Goal: Task Accomplishment & Management: Manage account settings

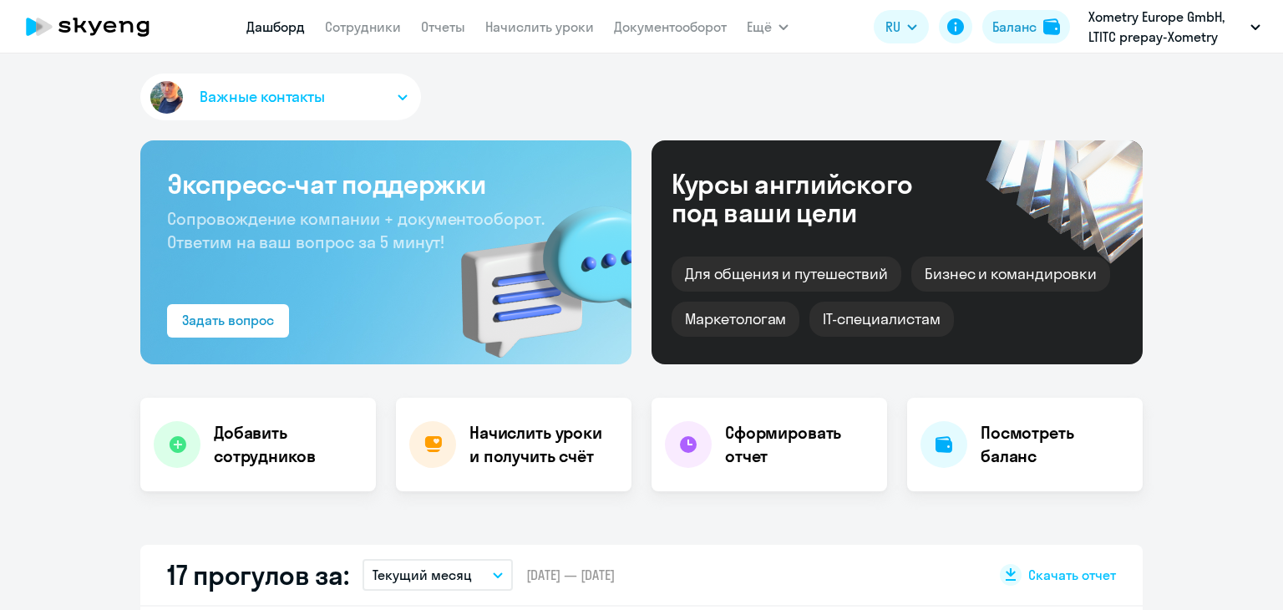
select select "30"
click at [545, 36] on app-menu-item-link "Начислить уроки" at bounding box center [539, 27] width 109 height 21
click at [535, 27] on link "Начислить уроки" at bounding box center [539, 26] width 109 height 17
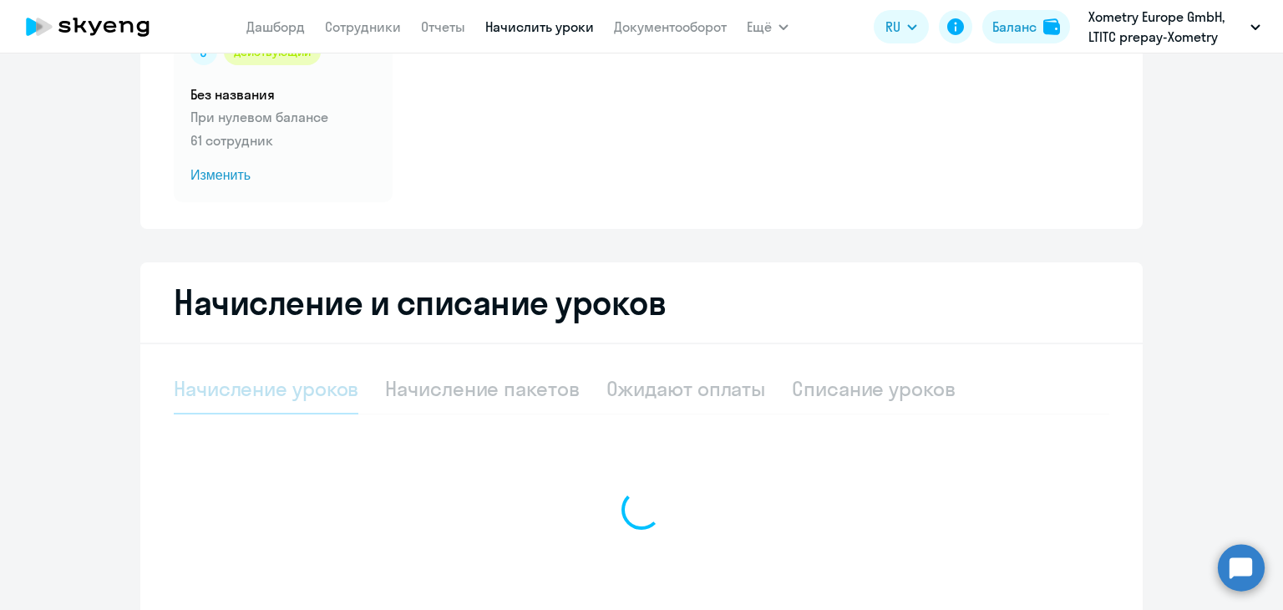
scroll to position [160, 0]
click at [664, 409] on div "Ожидают оплаты" at bounding box center [687, 388] width 160 height 50
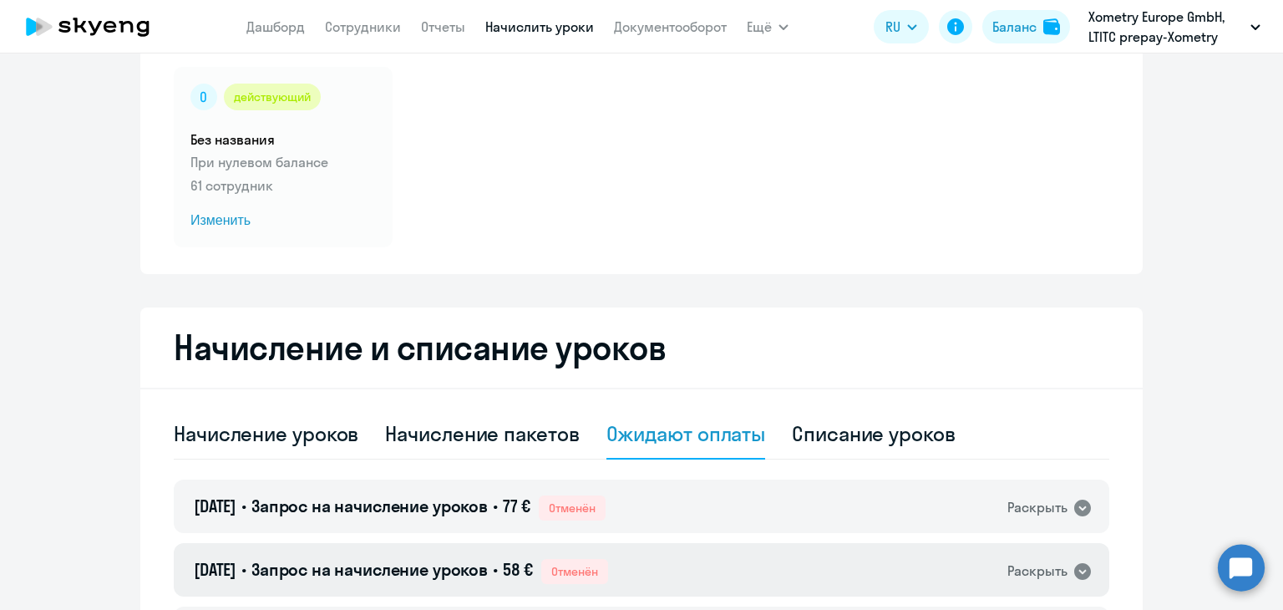
scroll to position [0, 0]
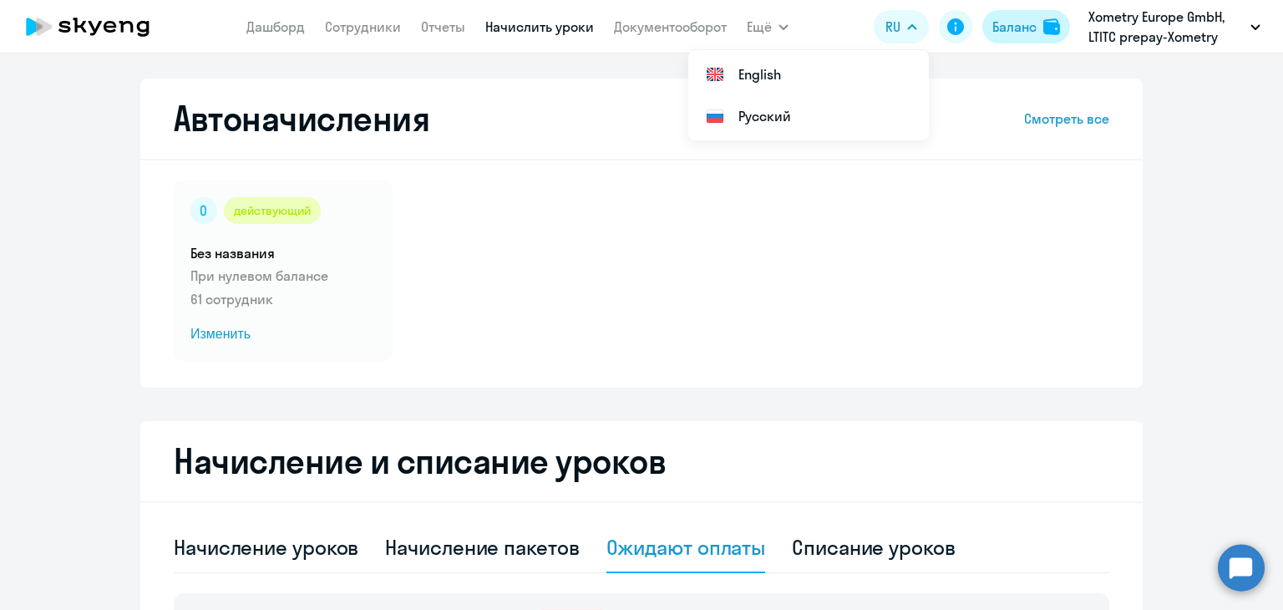
click at [993, 22] on div "Баланс" at bounding box center [1015, 27] width 44 height 20
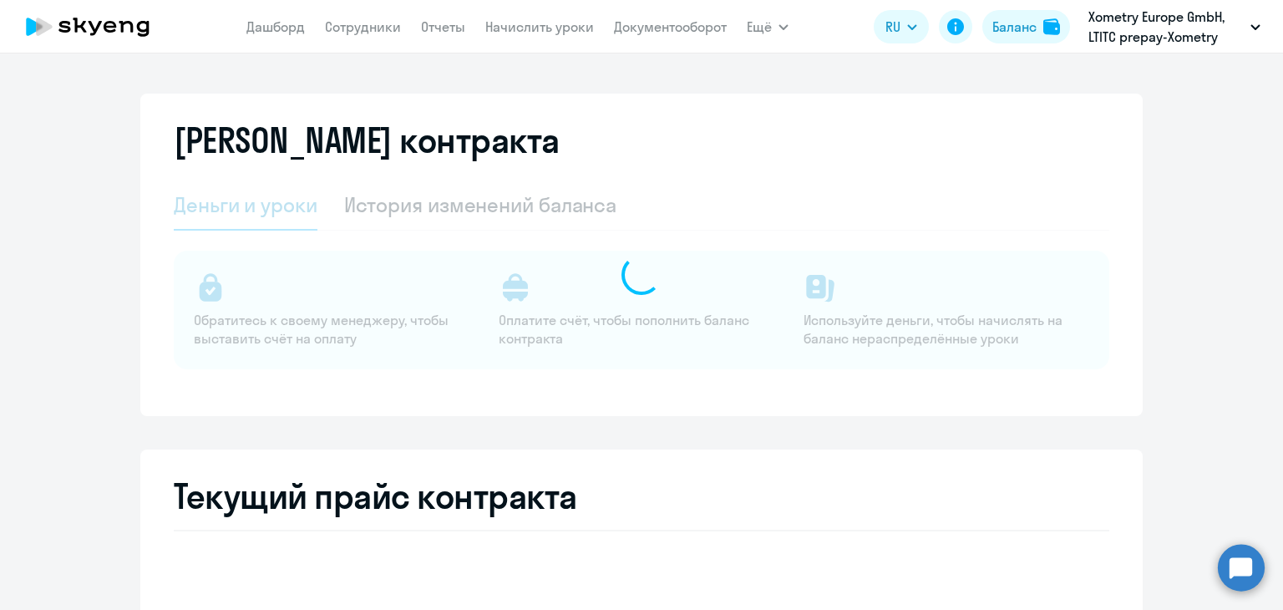
select select "english_adult_not_native_speaker"
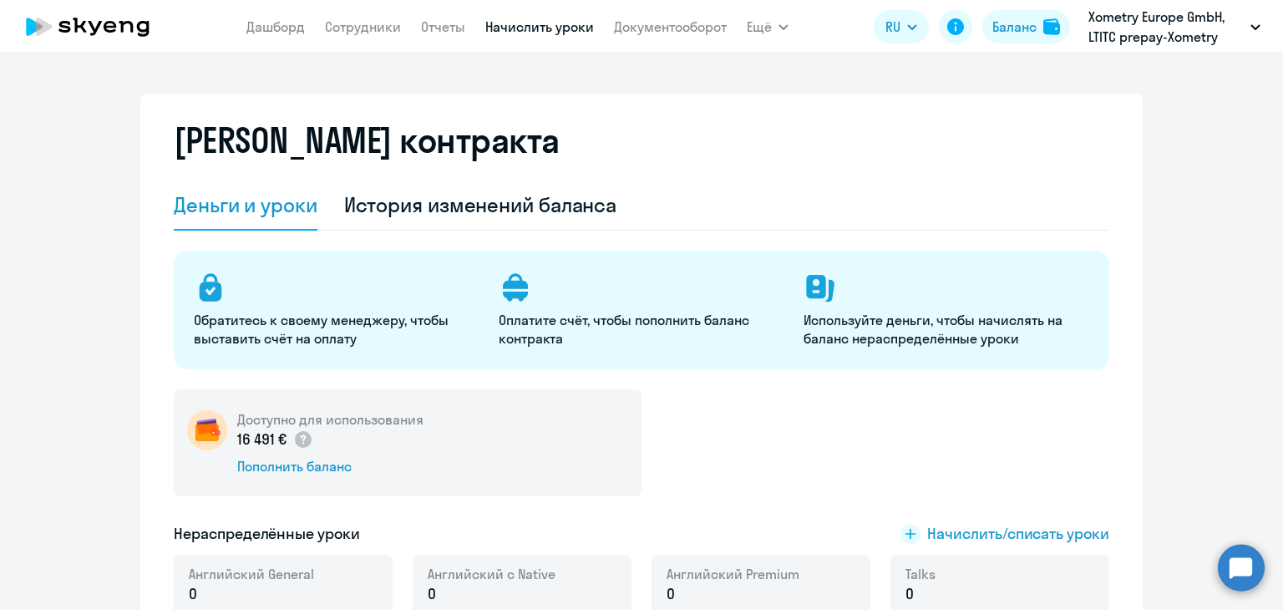
click at [528, 23] on link "Начислить уроки" at bounding box center [539, 26] width 109 height 17
select select "10"
click div "Начисление пакетов"
select select "10"
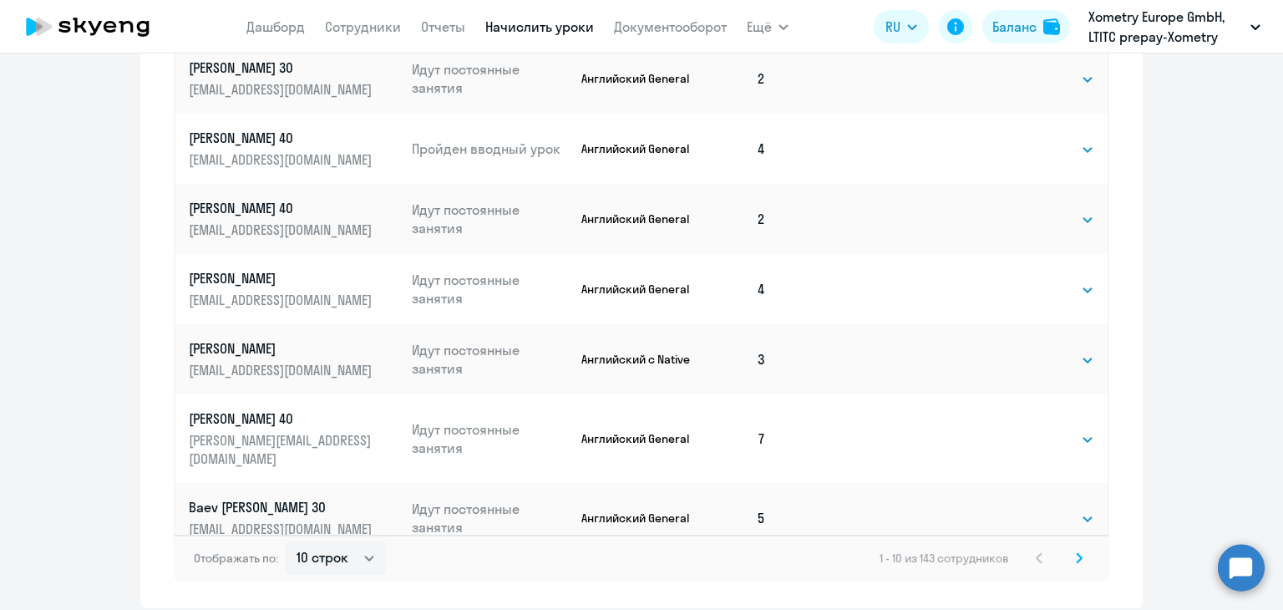
scroll to position [1075, 0]
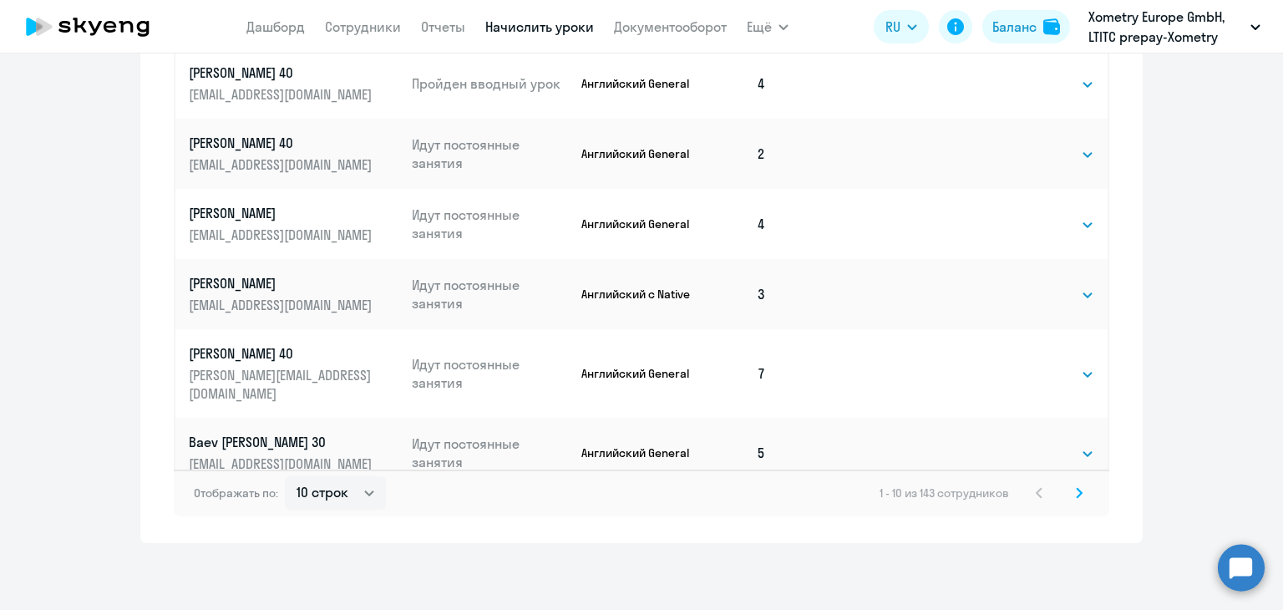
click at [1070, 495] on svg-icon at bounding box center [1080, 493] width 20 height 20
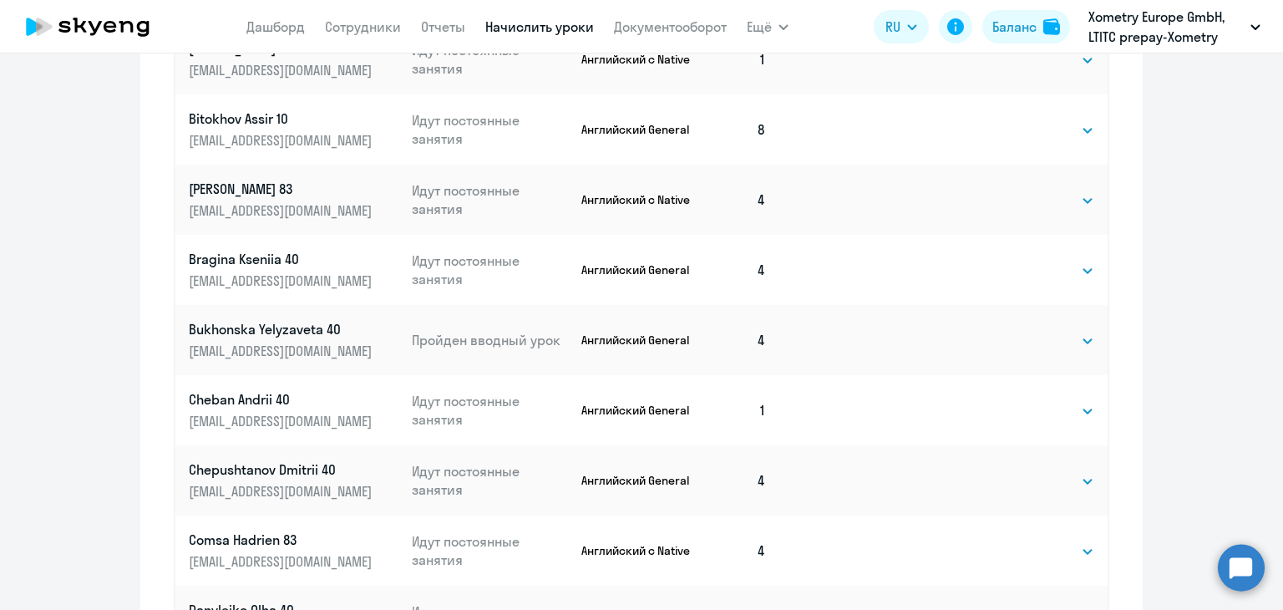
scroll to position [889, 0]
click at [1065, 414] on select "Выбрать 4 8 16 32 64" at bounding box center [1060, 410] width 69 height 20
select select "8"
click at [1026, 400] on select "Выбрать 4 8 16 32 64" at bounding box center [1060, 410] width 69 height 20
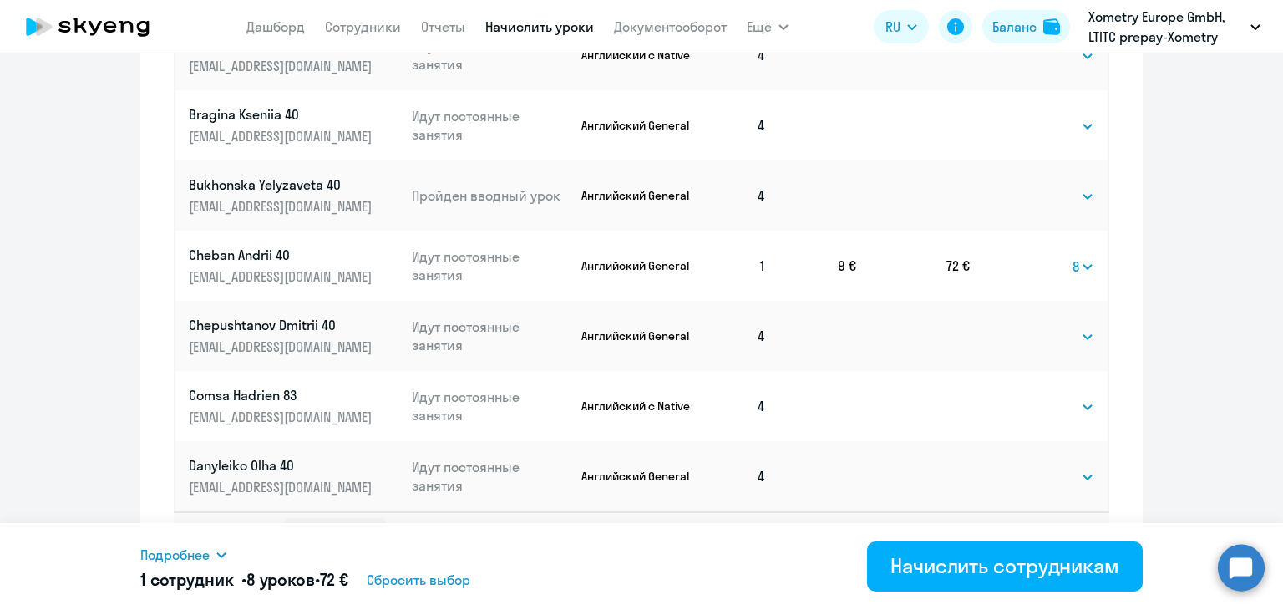
scroll to position [1075, 0]
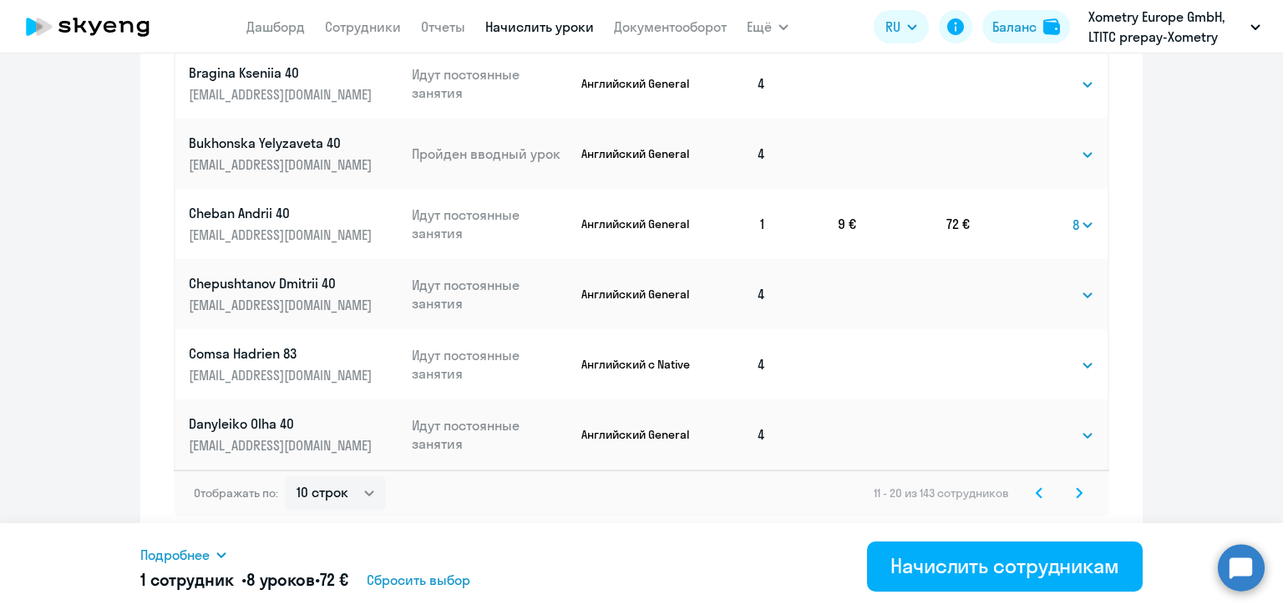
click at [1076, 497] on icon at bounding box center [1079, 493] width 7 height 12
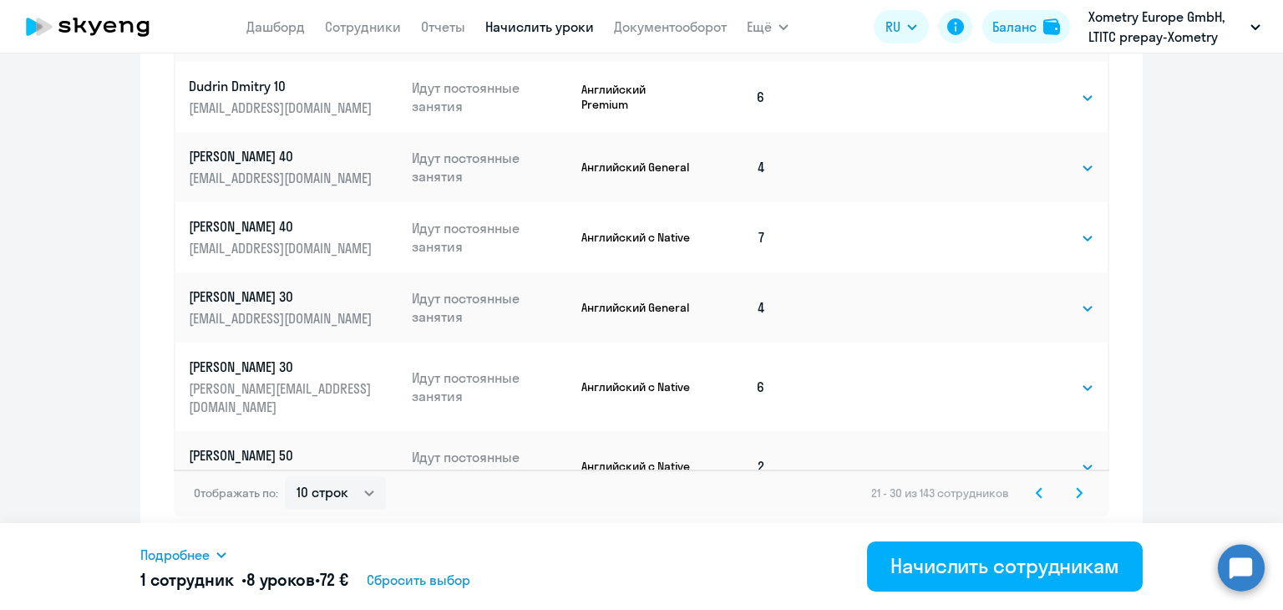
click at [1075, 502] on svg-icon at bounding box center [1080, 493] width 20 height 20
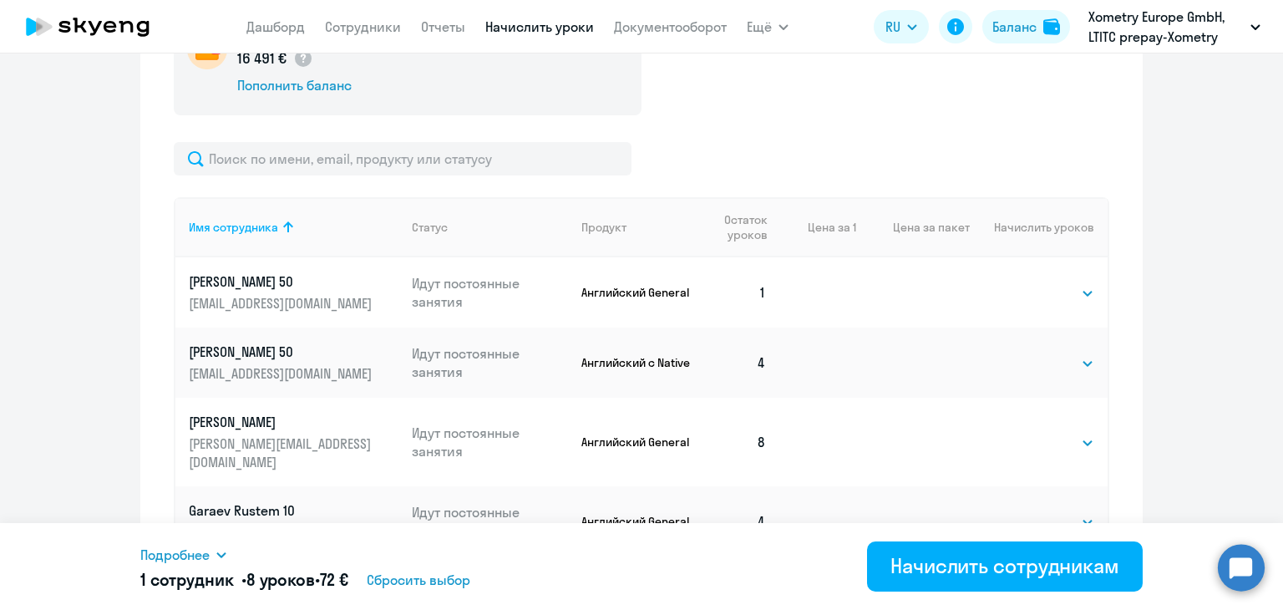
scroll to position [585, 0]
click at [1032, 280] on td "Выбрать 4 8 16 32 64 Выбрать" at bounding box center [1039, 292] width 138 height 70
click at [1026, 296] on select "Выбрать 4 8 16 32 64" at bounding box center [1060, 293] width 69 height 20
select select "8"
click at [1026, 283] on select "Выбрать 4 8 16 32 64" at bounding box center [1060, 293] width 69 height 20
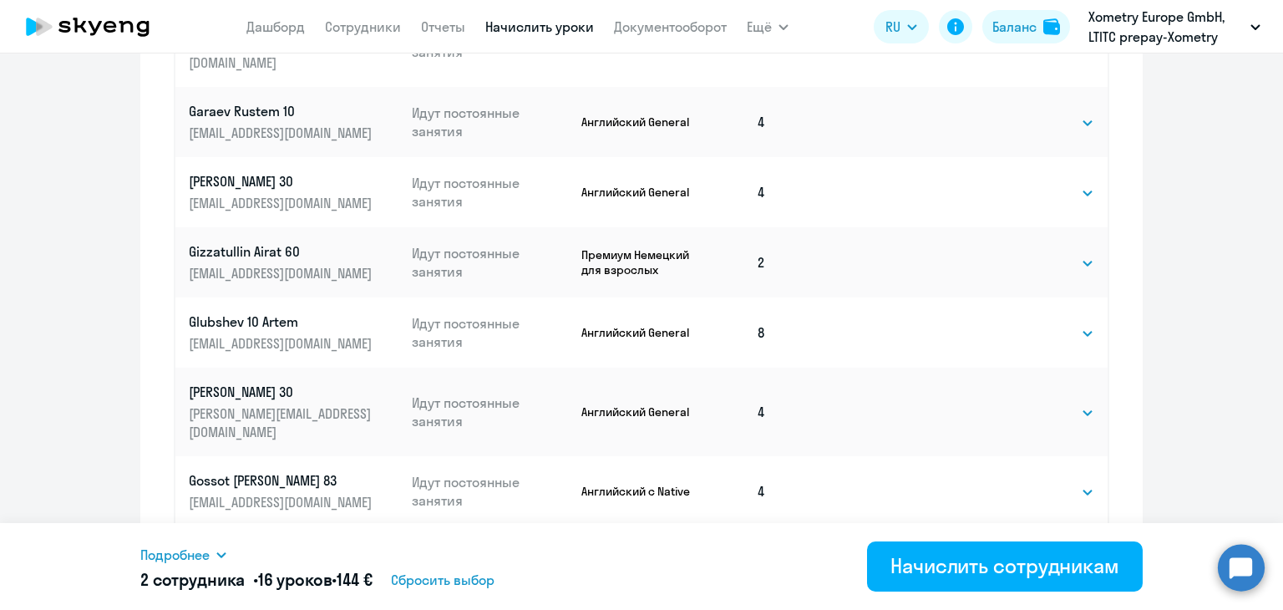
scroll to position [1075, 0]
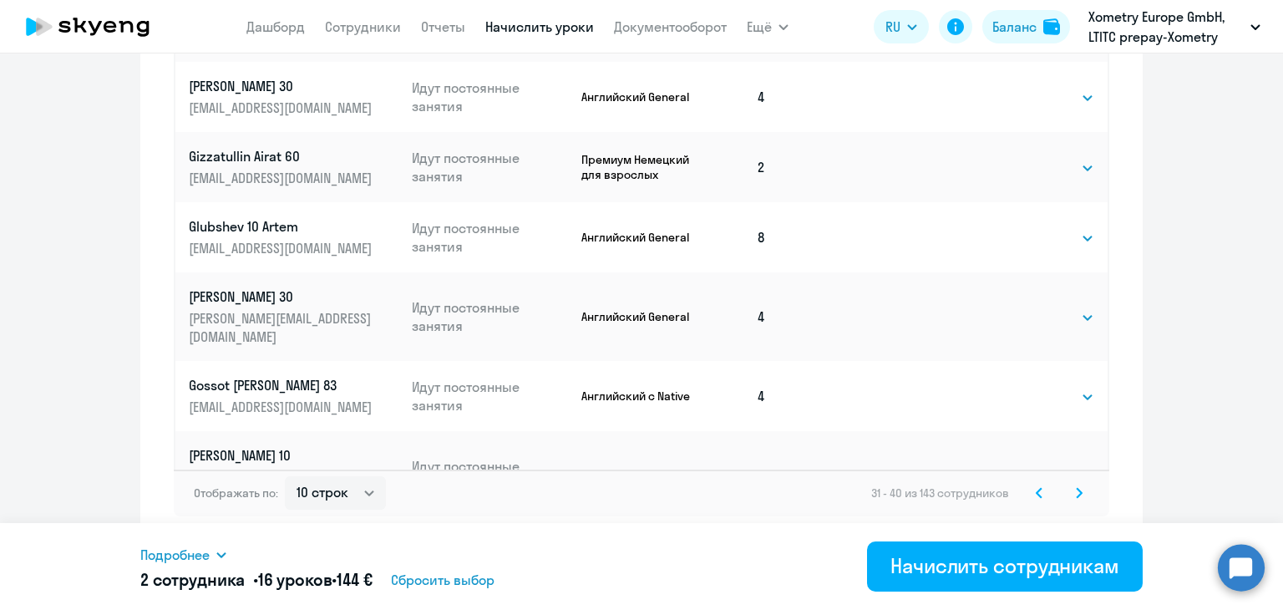
click at [1073, 499] on svg-icon at bounding box center [1080, 493] width 20 height 20
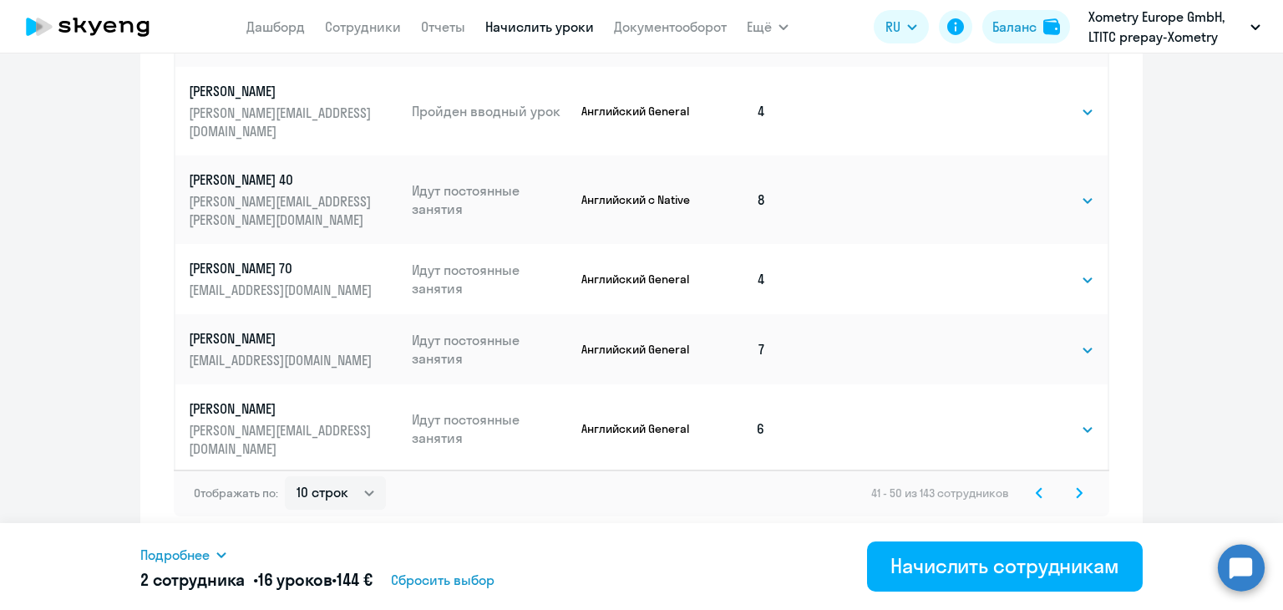
click at [1075, 500] on svg-icon at bounding box center [1080, 493] width 20 height 20
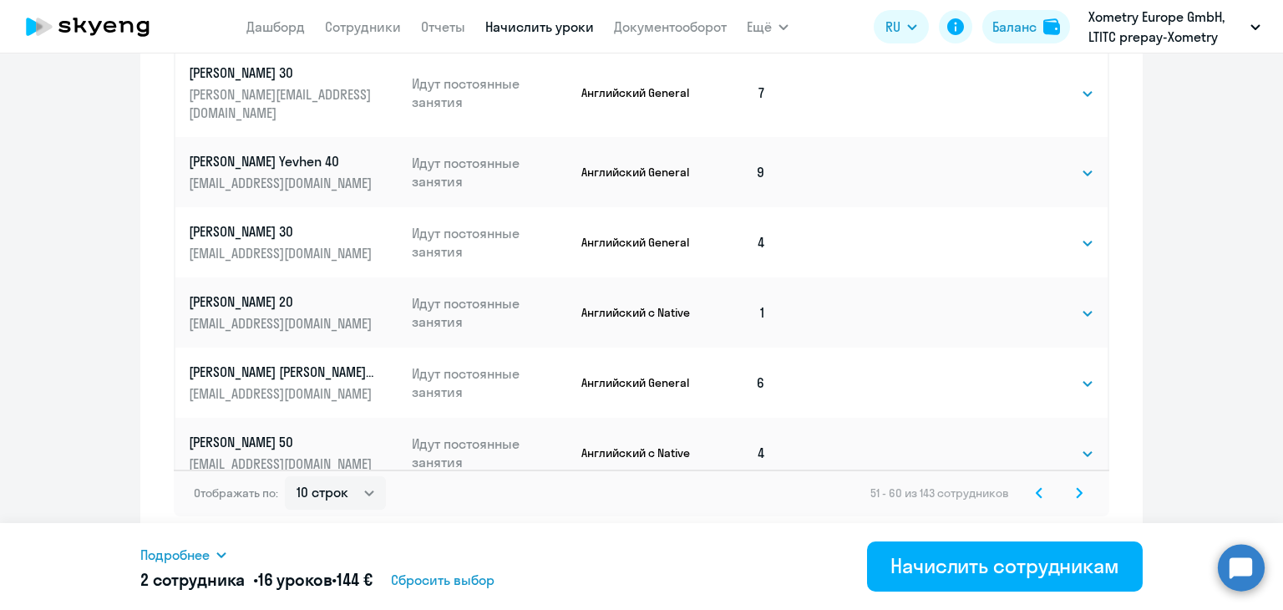
click at [1076, 489] on icon at bounding box center [1079, 493] width 7 height 12
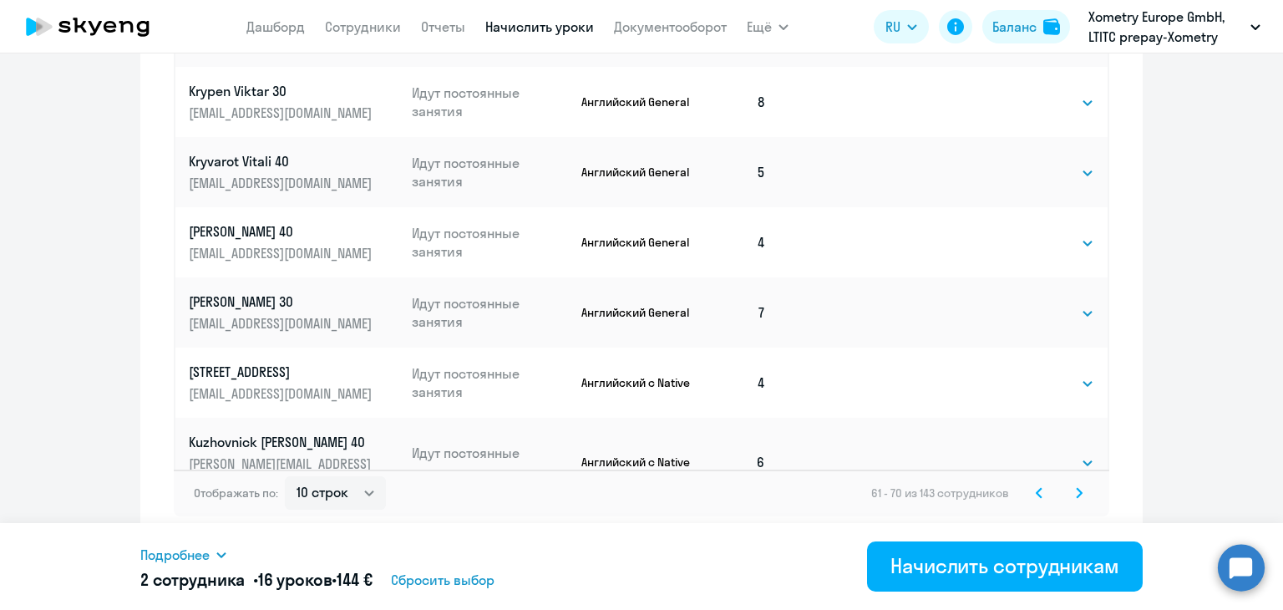
click at [1078, 499] on svg-icon at bounding box center [1080, 493] width 20 height 20
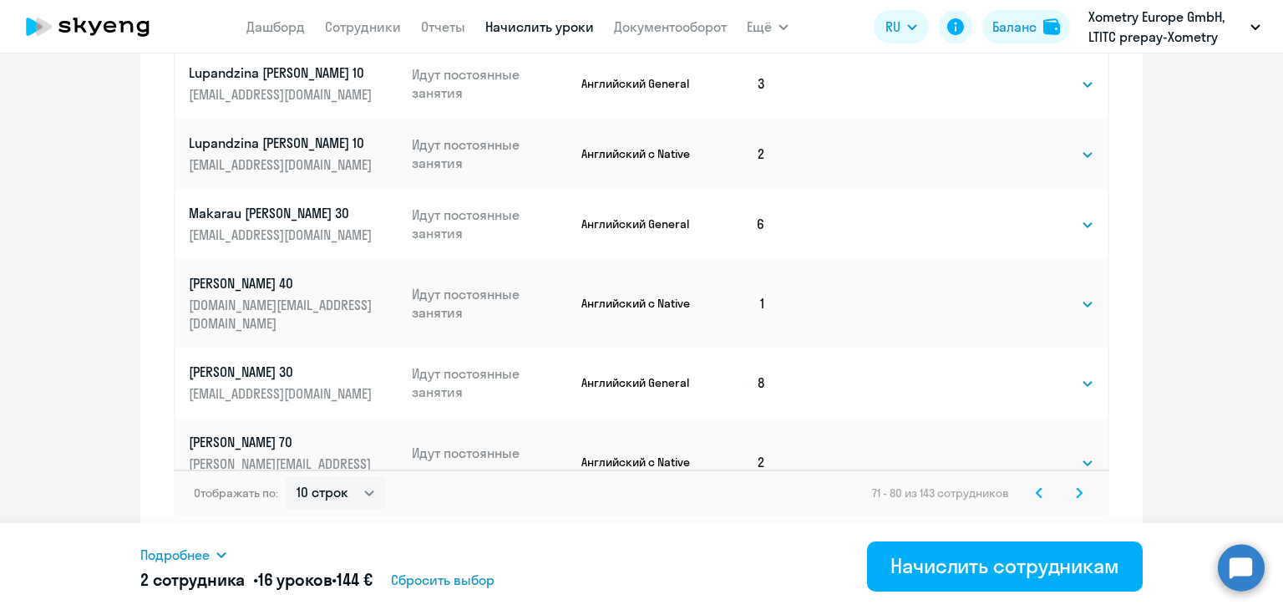
click at [1077, 496] on icon at bounding box center [1079, 492] width 5 height 9
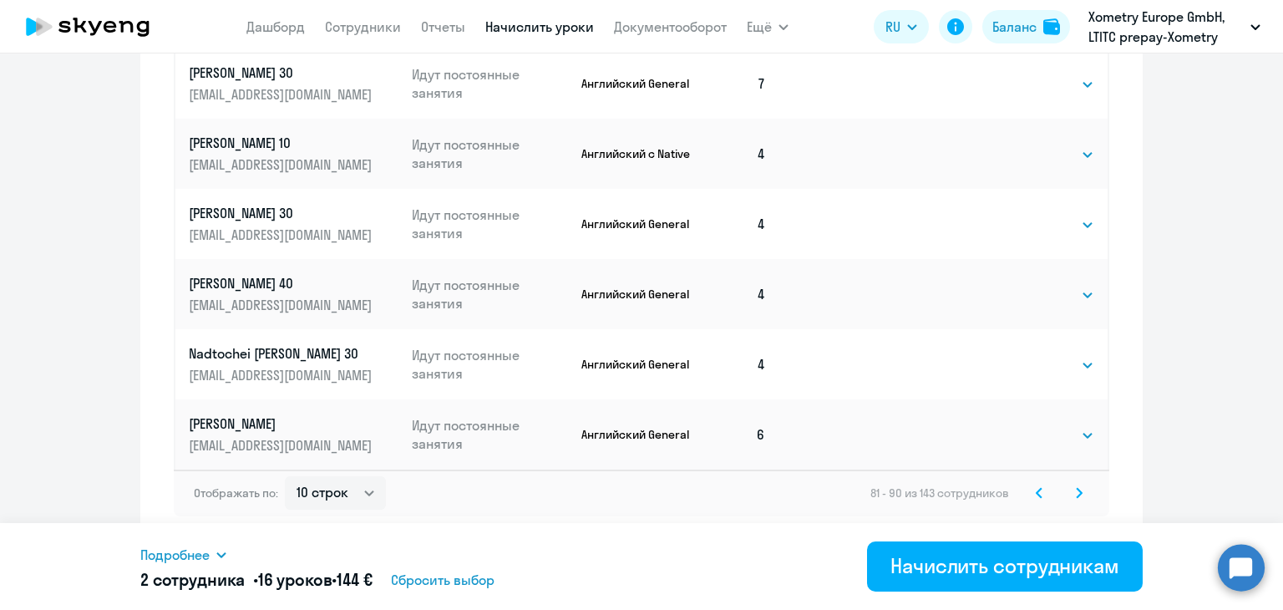
click at [1070, 499] on svg-icon at bounding box center [1080, 493] width 20 height 20
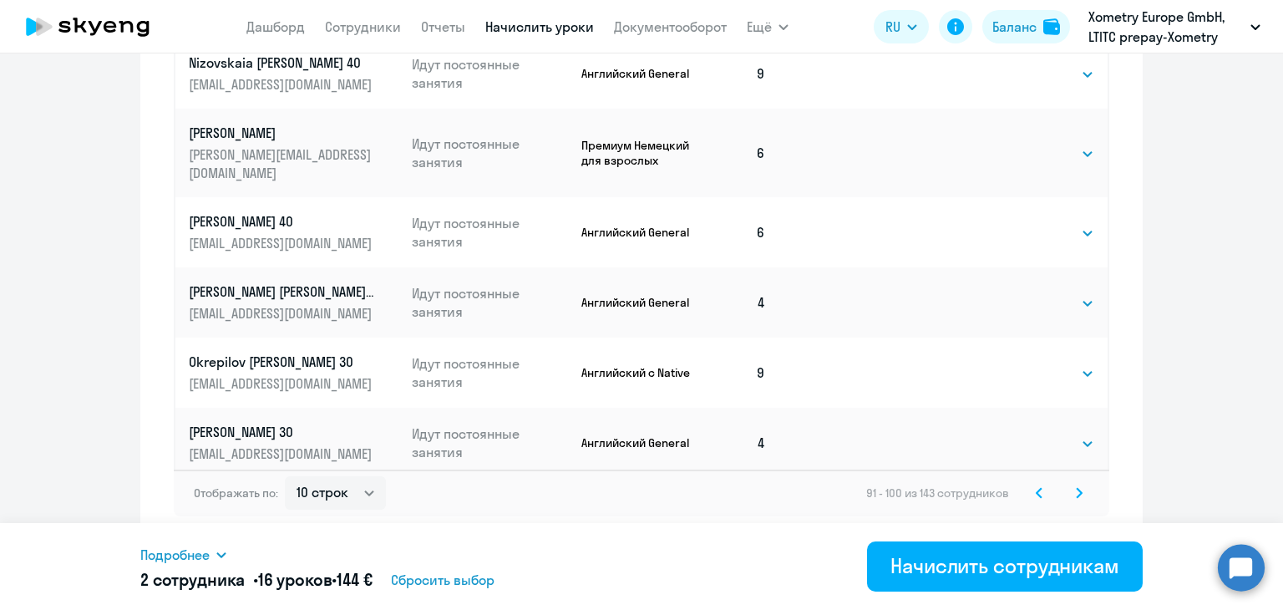
click at [1077, 495] on icon at bounding box center [1079, 492] width 5 height 9
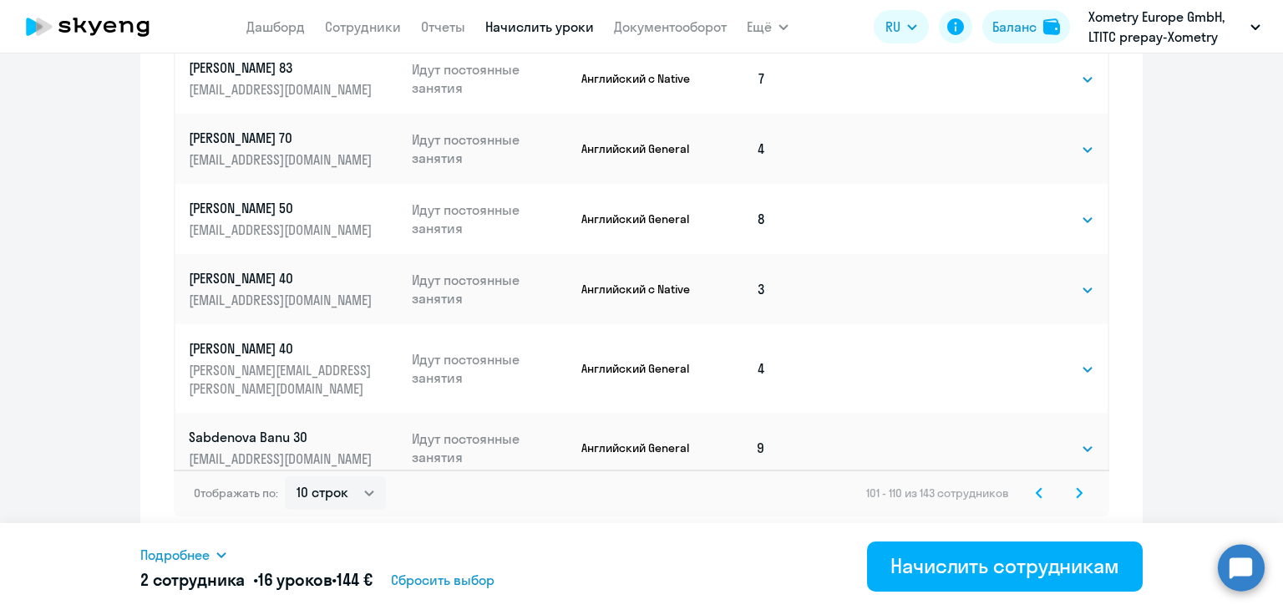
click at [1076, 494] on icon at bounding box center [1079, 493] width 7 height 12
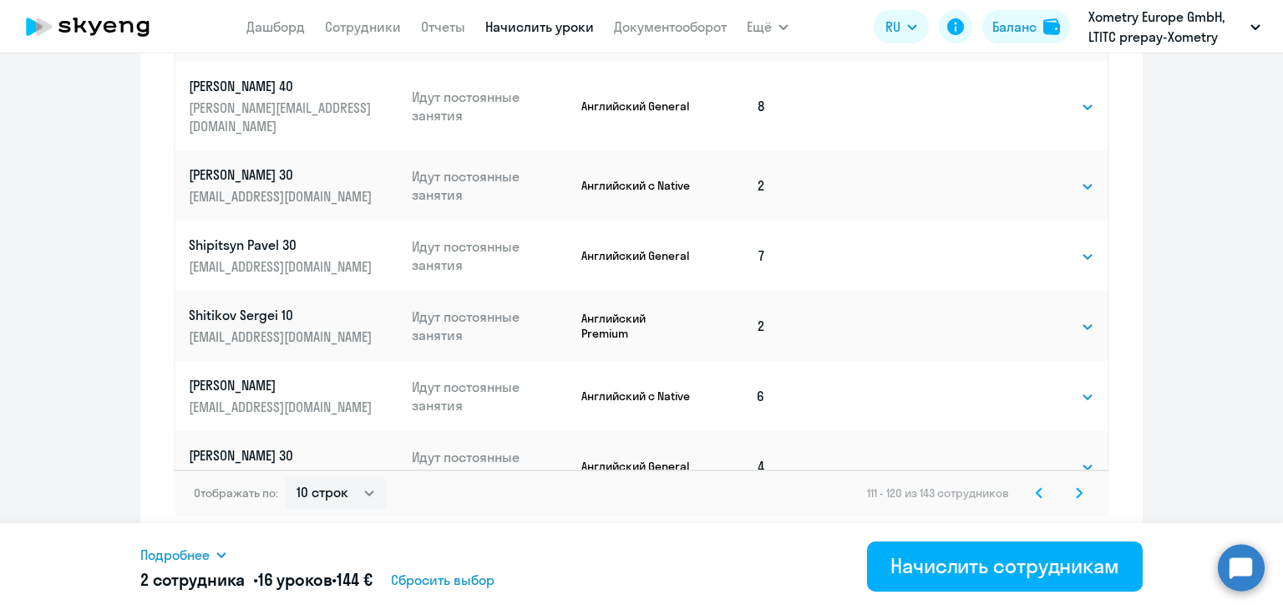
click at [1070, 494] on svg-icon at bounding box center [1080, 493] width 20 height 20
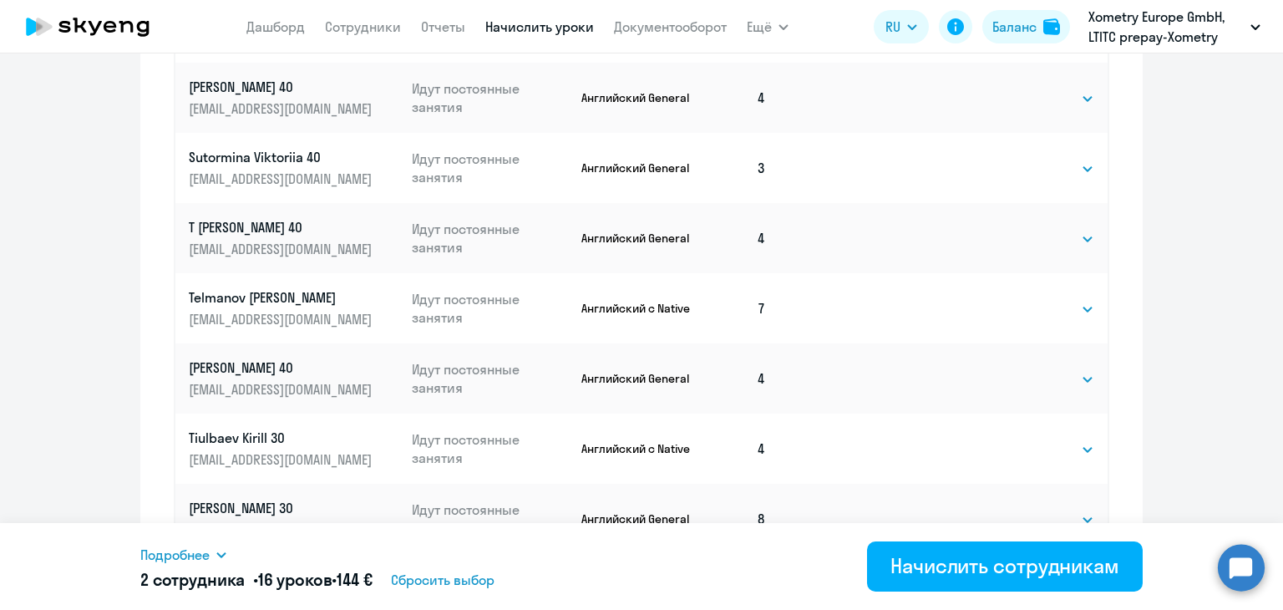
scroll to position [780, 0]
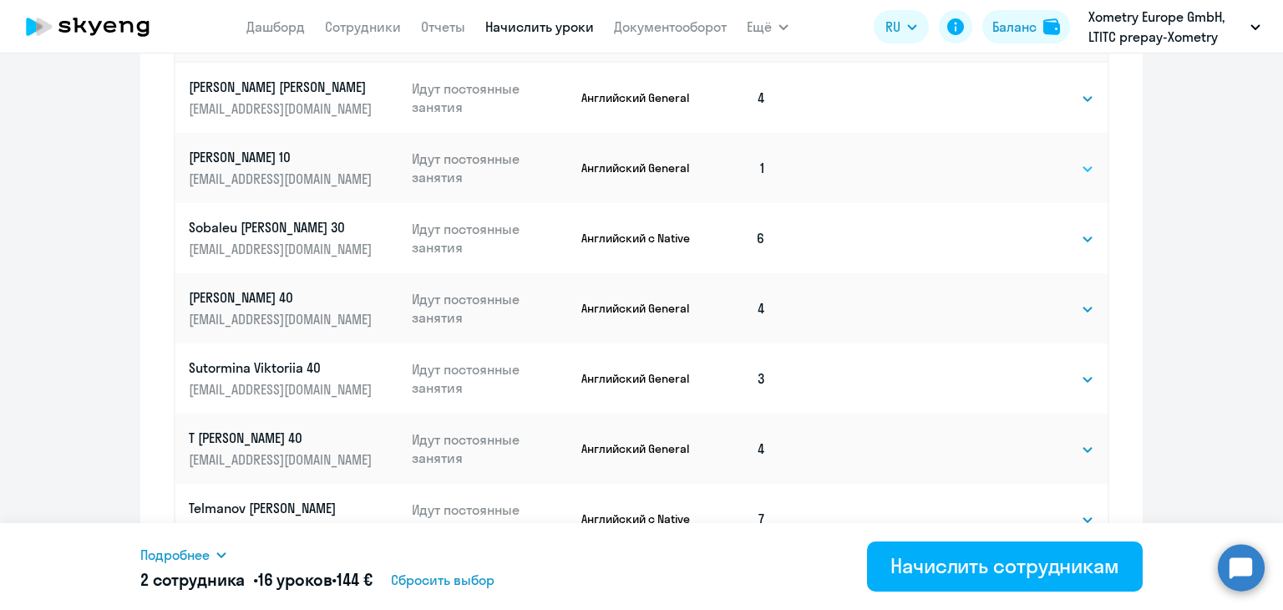
click at [1040, 168] on select "Выбрать 4 8 16 32 64" at bounding box center [1060, 169] width 69 height 20
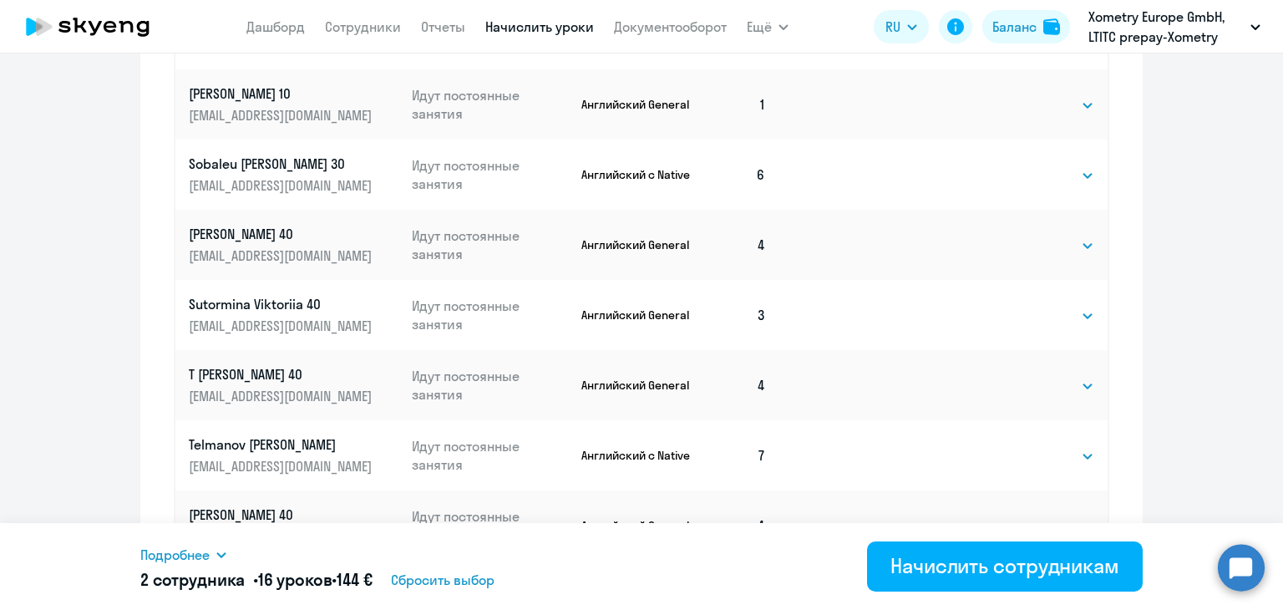
scroll to position [836, 0]
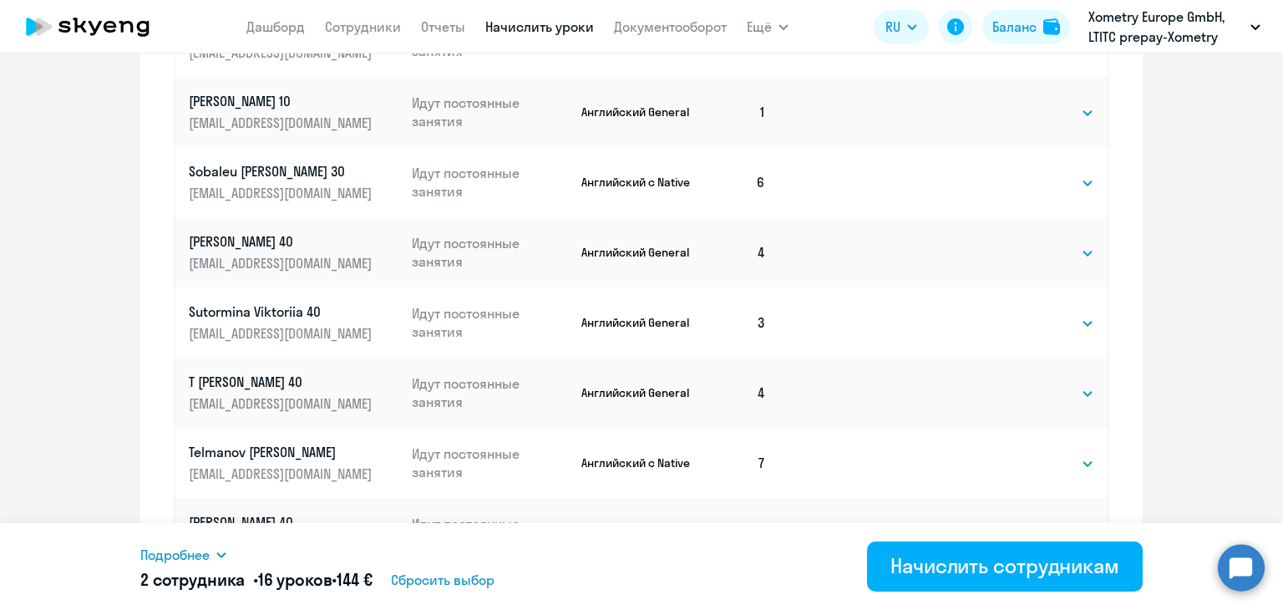
click at [1031, 125] on td "Выбрать 4 8 16 32 64 Выбрать" at bounding box center [1039, 112] width 138 height 70
drag, startPoint x: 1036, startPoint y: 112, endPoint x: 979, endPoint y: 201, distance: 105.9
click at [979, 201] on tbody "[PERSON_NAME] [PERSON_NAME] [PERSON_NAME][EMAIL_ADDRESS][DOMAIN_NAME] Идут пост…" at bounding box center [641, 358] width 933 height 702
select select "8"
click at [1026, 103] on select "Выбрать 4 8 16 32 64" at bounding box center [1060, 113] width 69 height 20
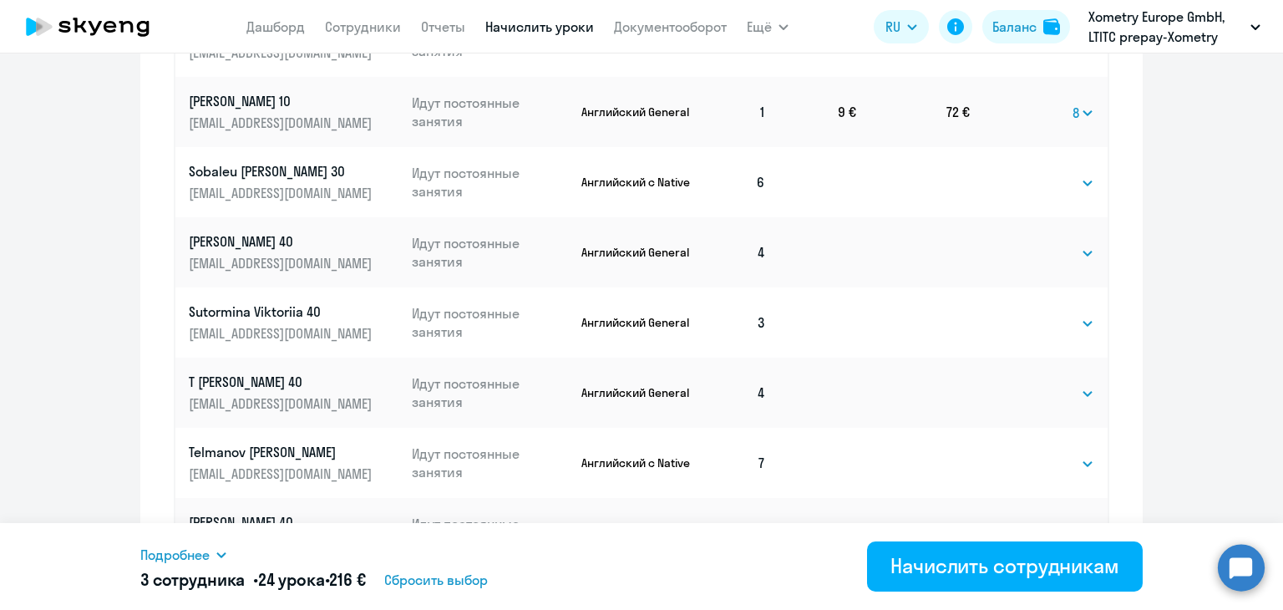
scroll to position [1075, 0]
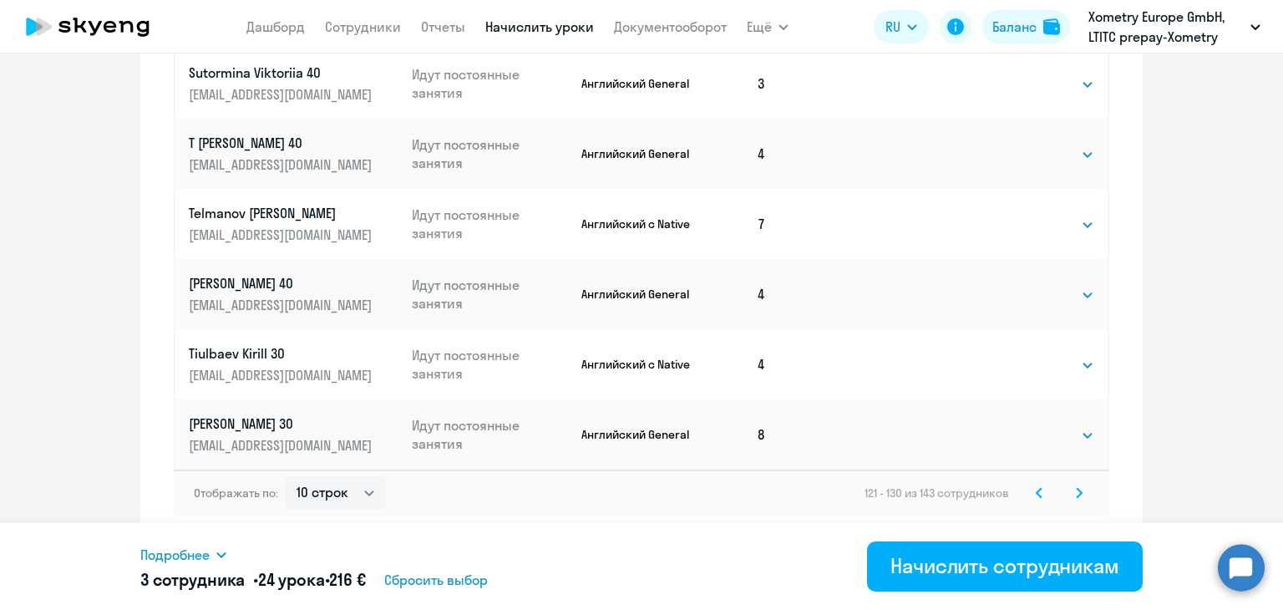
click at [1076, 493] on icon at bounding box center [1079, 493] width 7 height 12
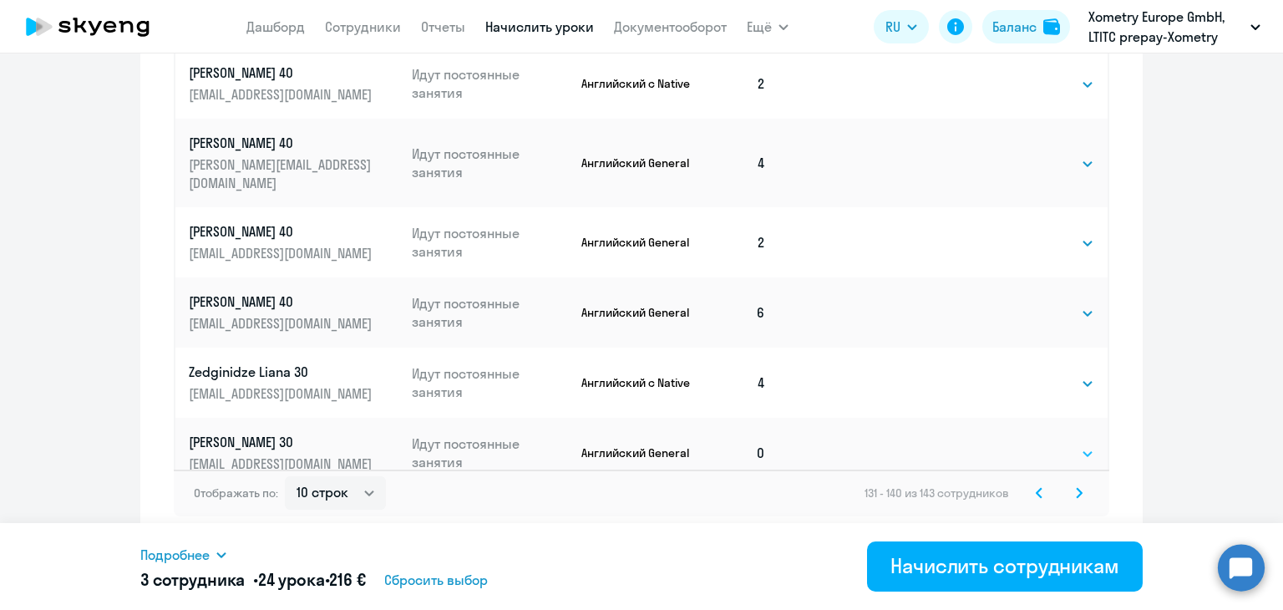
click at [1049, 444] on select "Выбрать 4 8 16 32 64" at bounding box center [1060, 454] width 69 height 20
select select "8"
click at [1026, 444] on select "Выбрать 4 8 16 32 64" at bounding box center [1060, 454] width 69 height 20
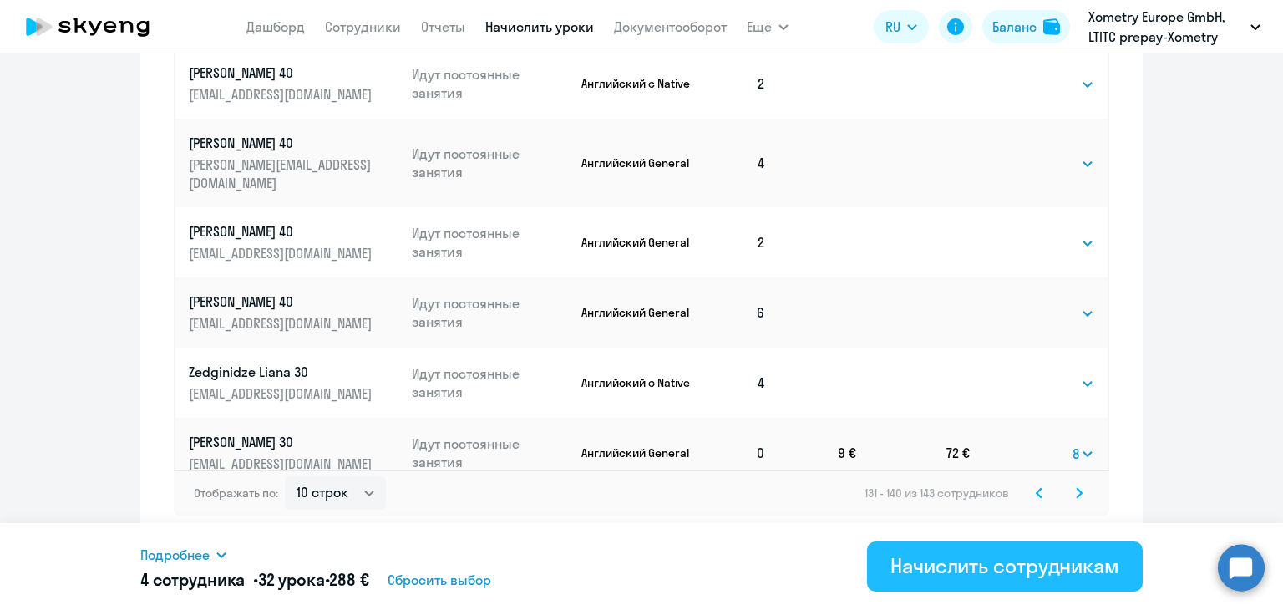
click at [1006, 557] on div "Начислить сотрудникам" at bounding box center [1005, 565] width 229 height 27
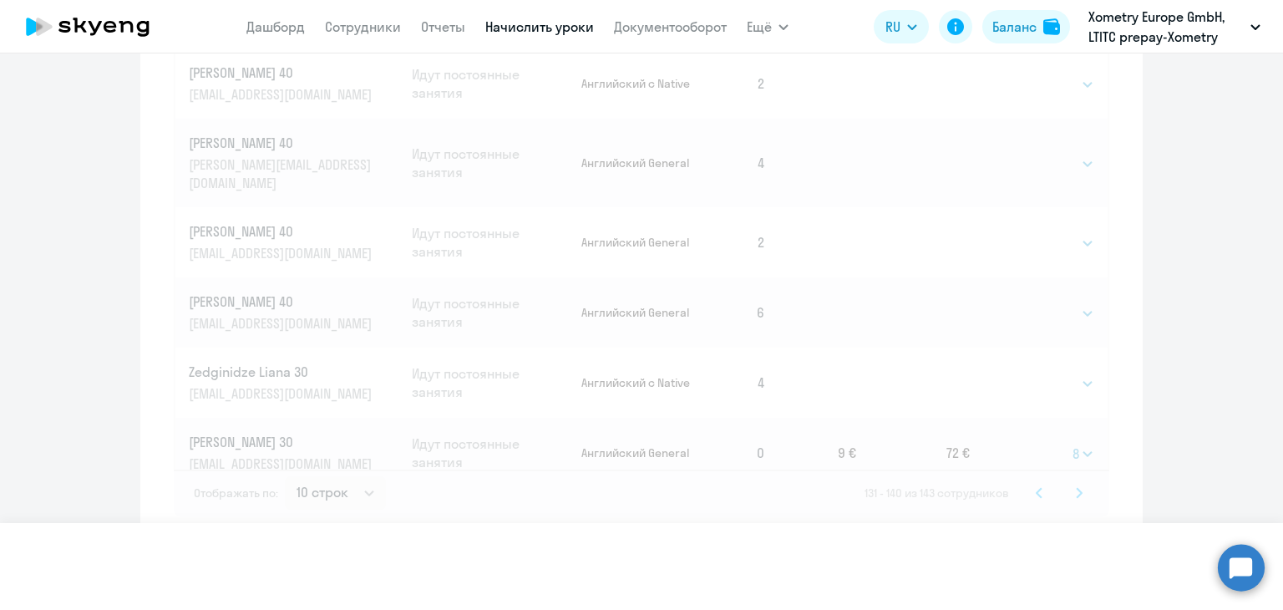
select select
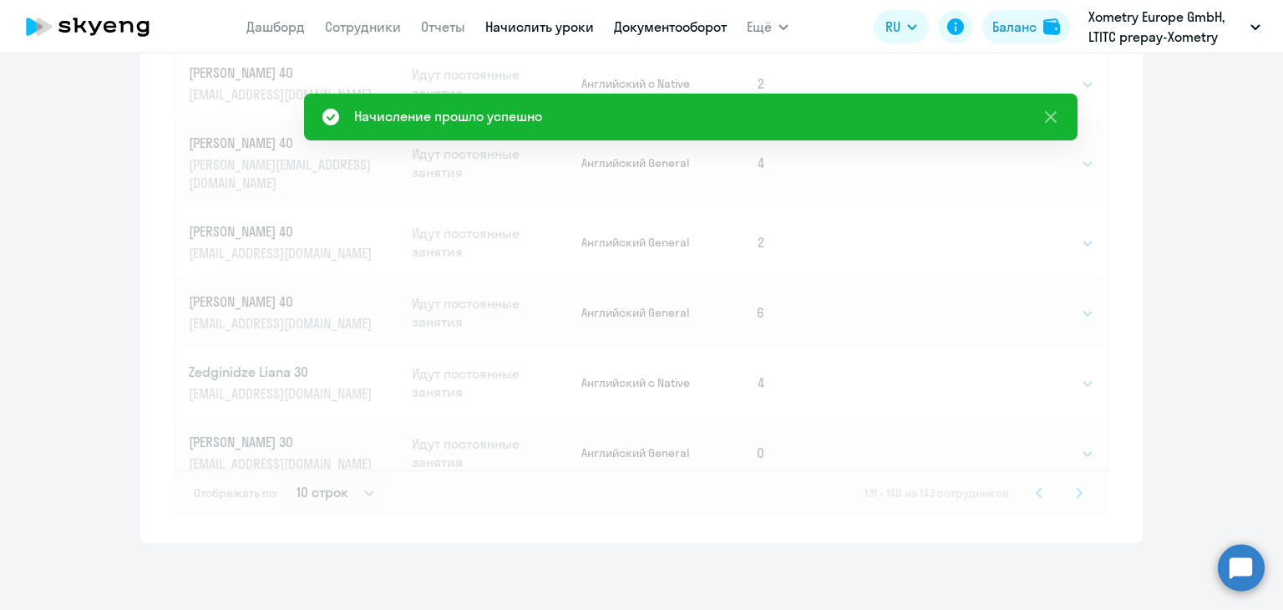
scroll to position [373, 0]
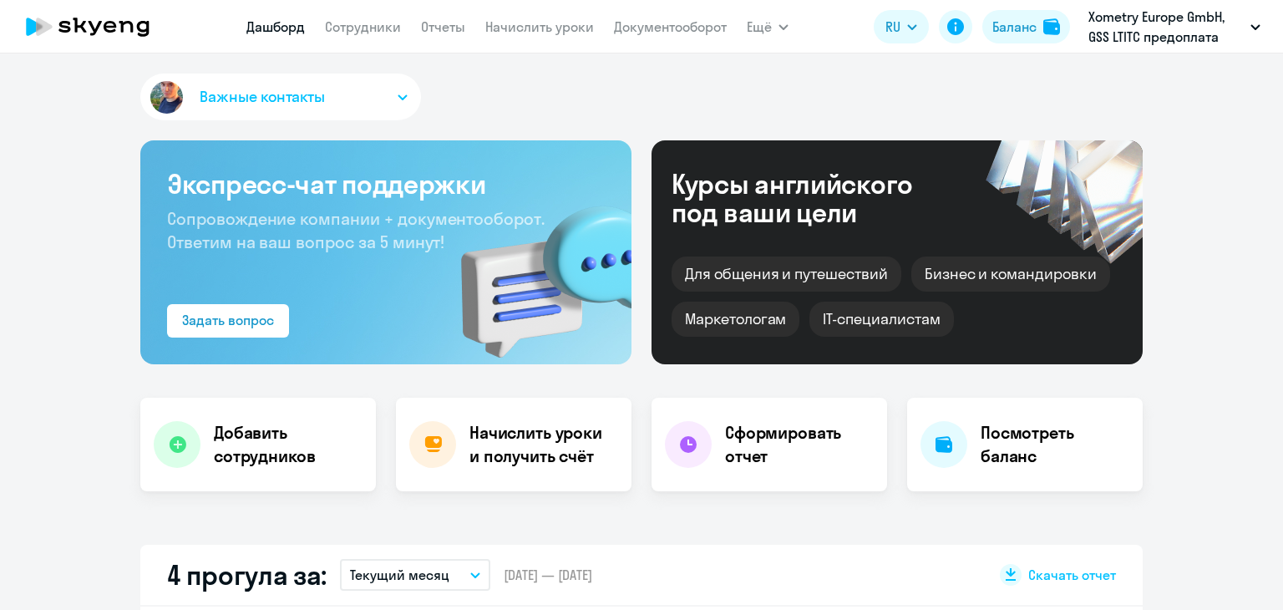
select select "30"
click at [543, 20] on link "Начислить уроки" at bounding box center [539, 26] width 109 height 17
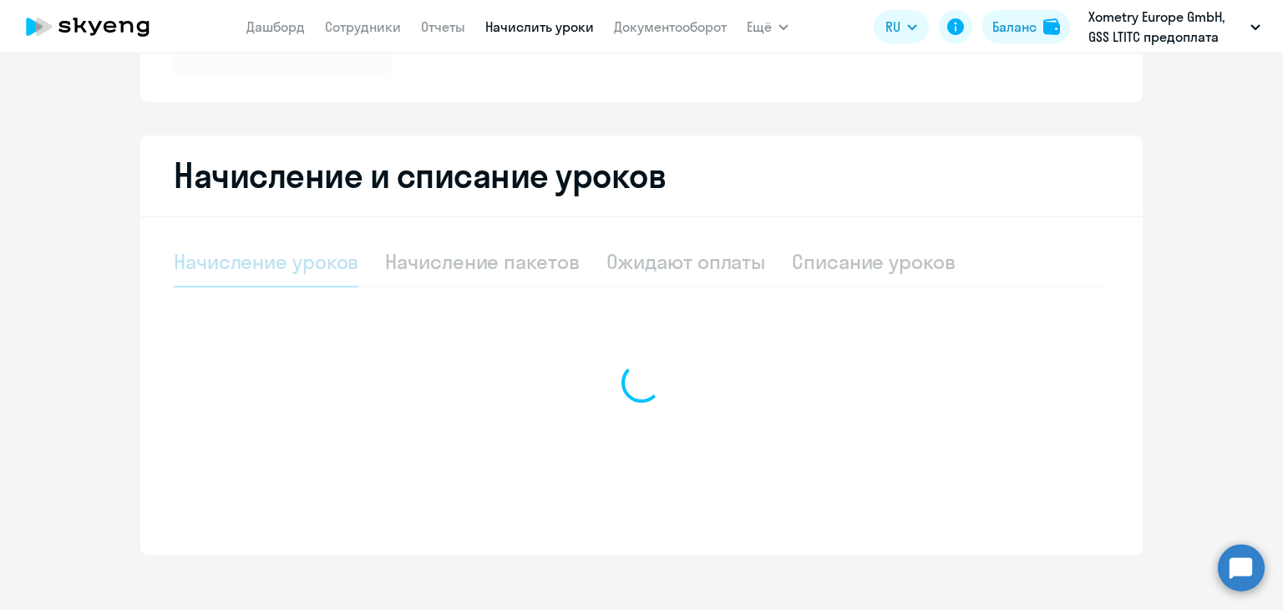
select select "10"
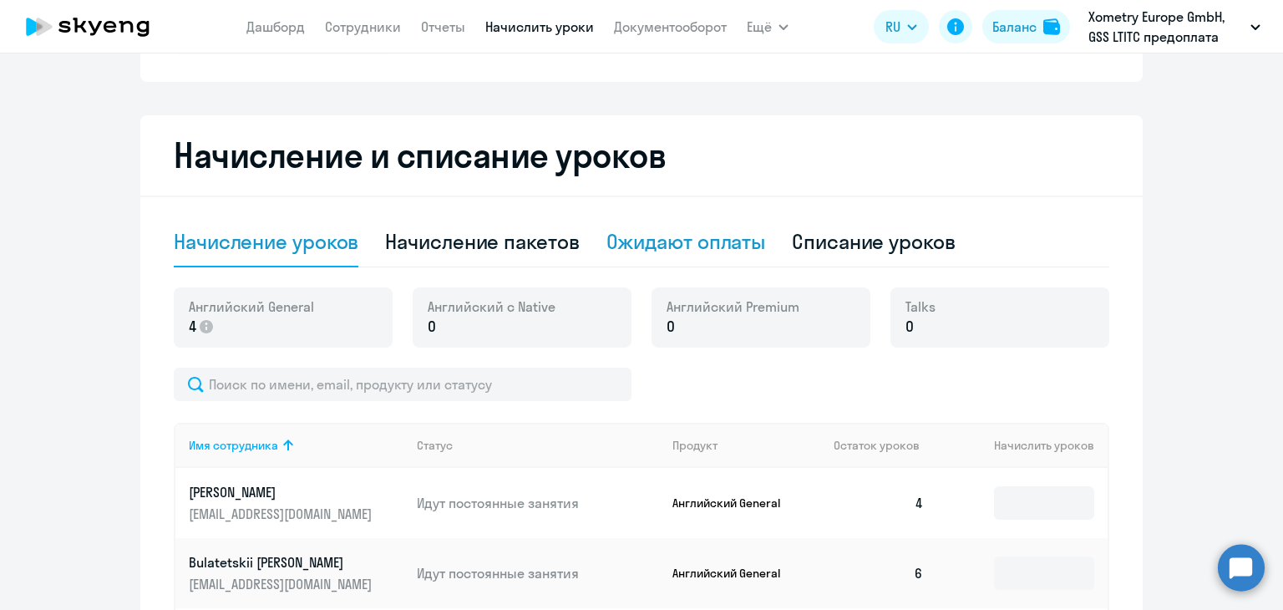
click at [675, 232] on div "Ожидают оплаты" at bounding box center [687, 241] width 160 height 27
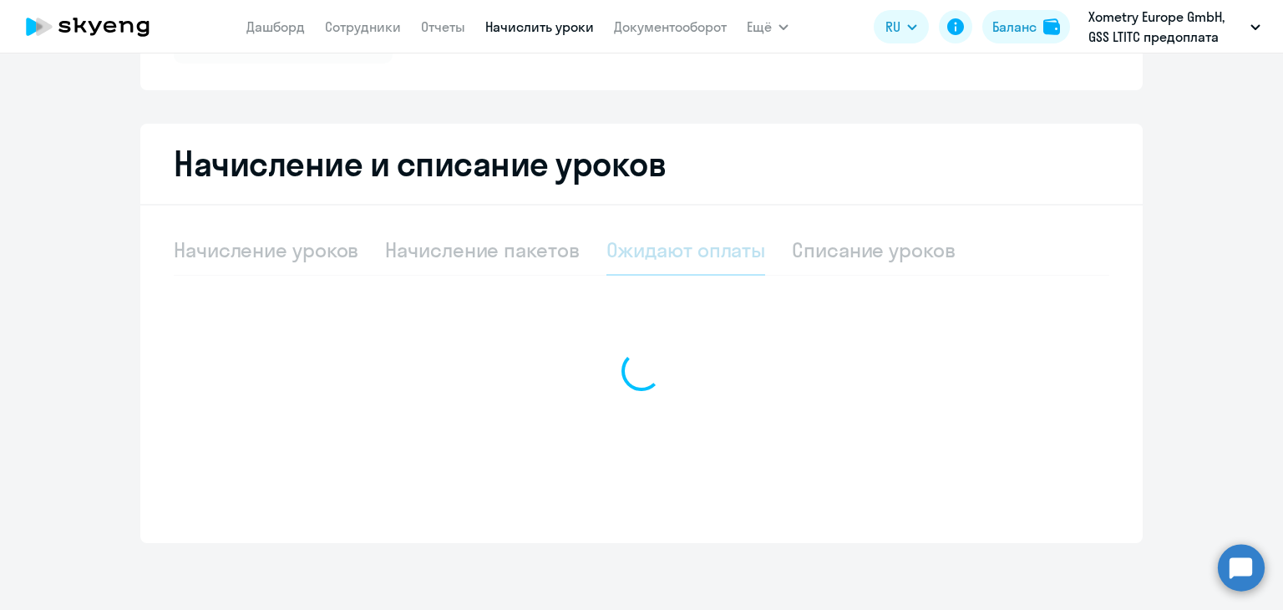
scroll to position [306, 0]
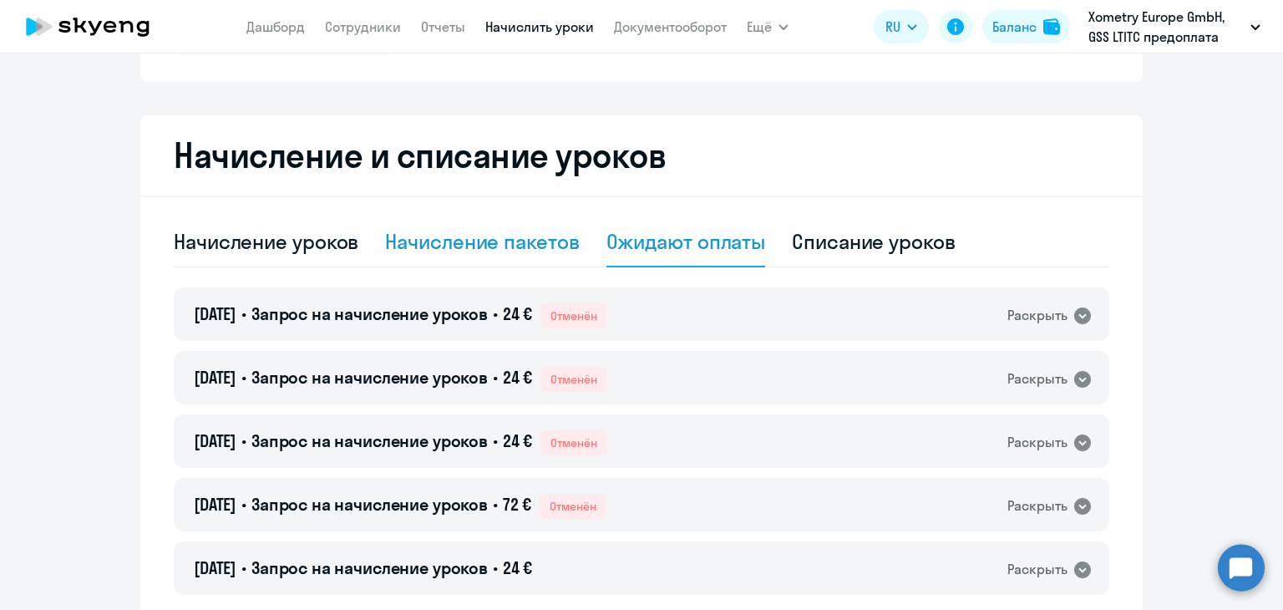
click at [510, 241] on div "Начисление пакетов" at bounding box center [482, 241] width 194 height 27
select select "10"
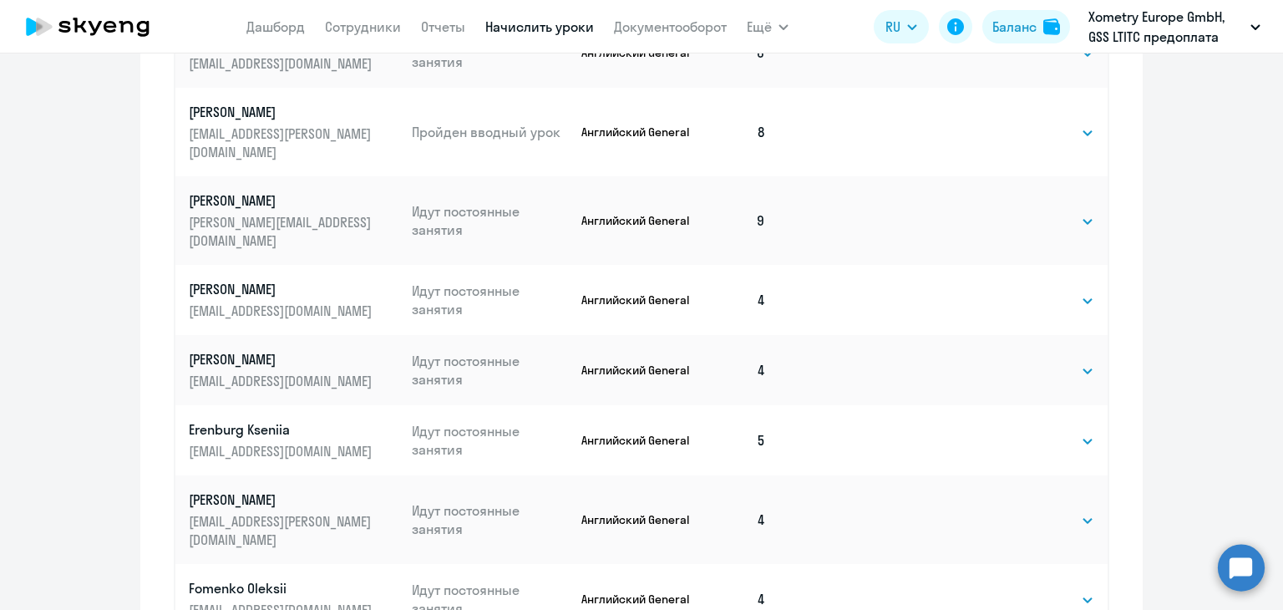
scroll to position [1075, 0]
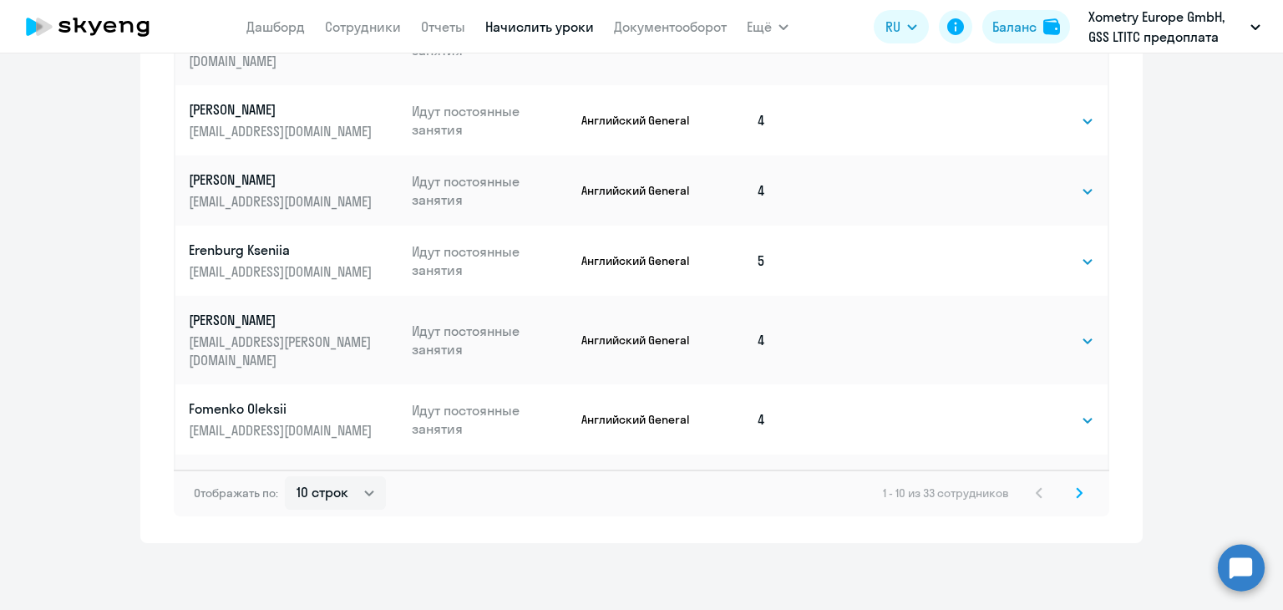
click at [1090, 495] on div "Отображать по: 10 строк 30 строк 50 строк 1 - 10 из 33 сотрудников" at bounding box center [642, 493] width 936 height 47
click at [1076, 494] on icon at bounding box center [1079, 493] width 7 height 12
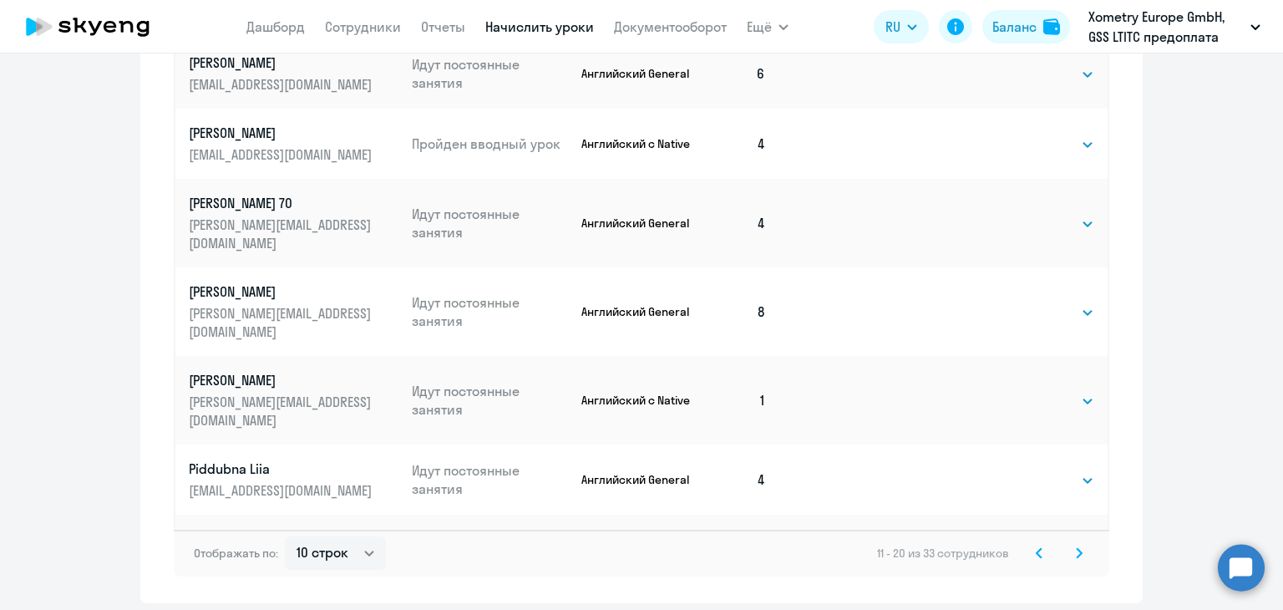
scroll to position [1043, 0]
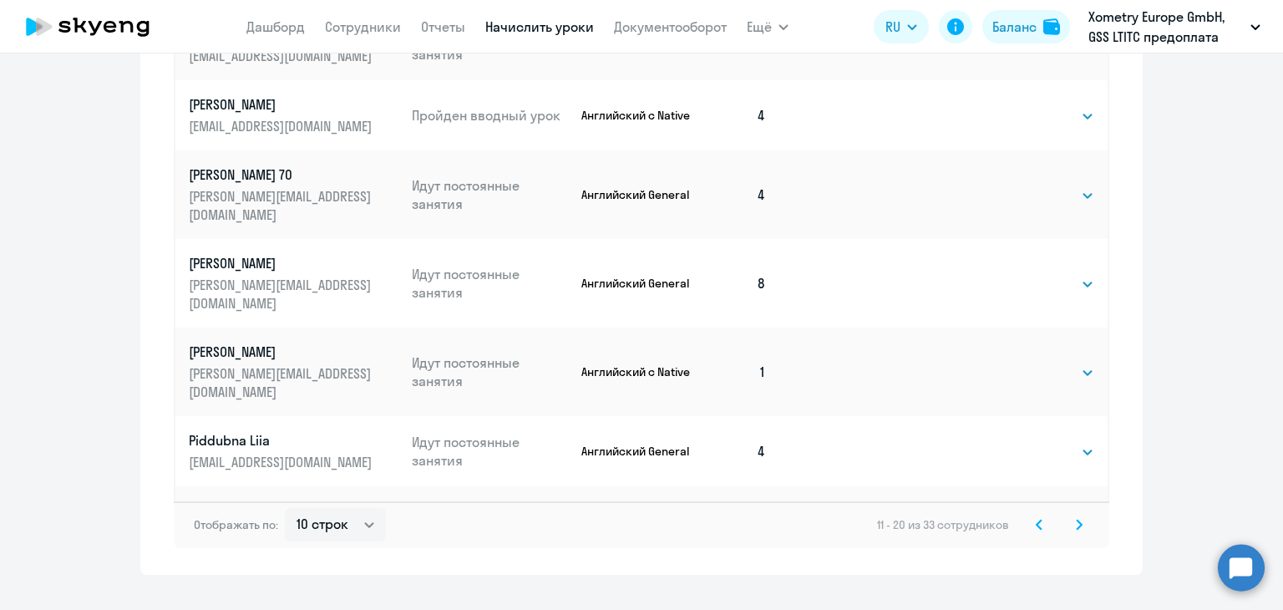
click at [1076, 522] on icon at bounding box center [1079, 525] width 7 height 12
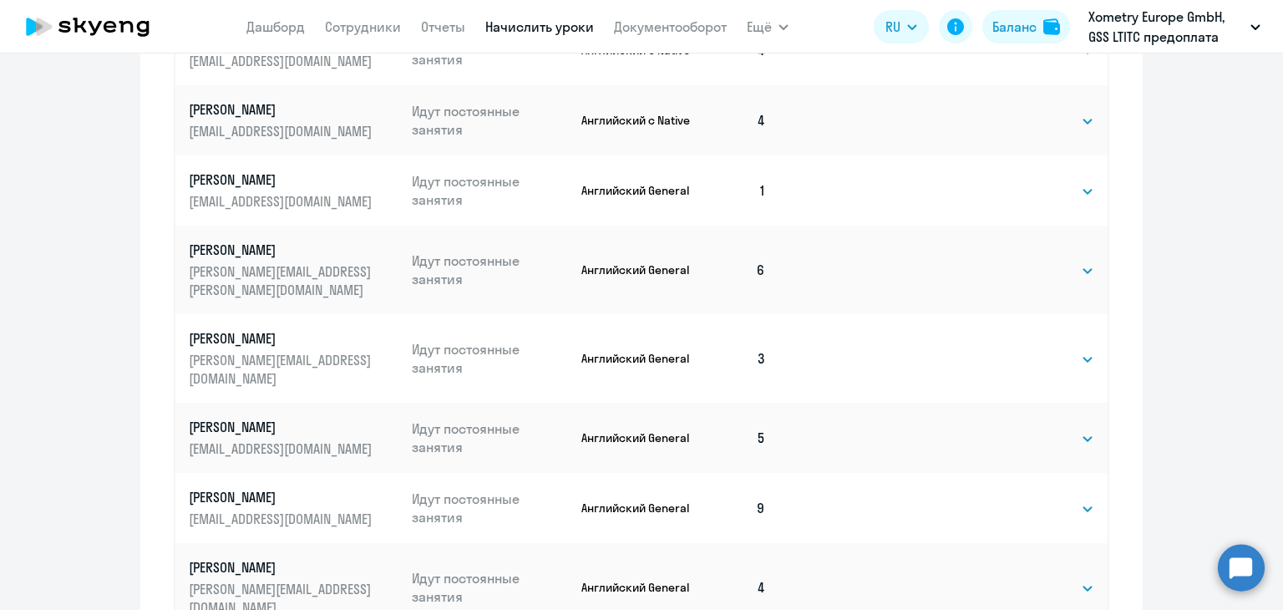
scroll to position [831, 0]
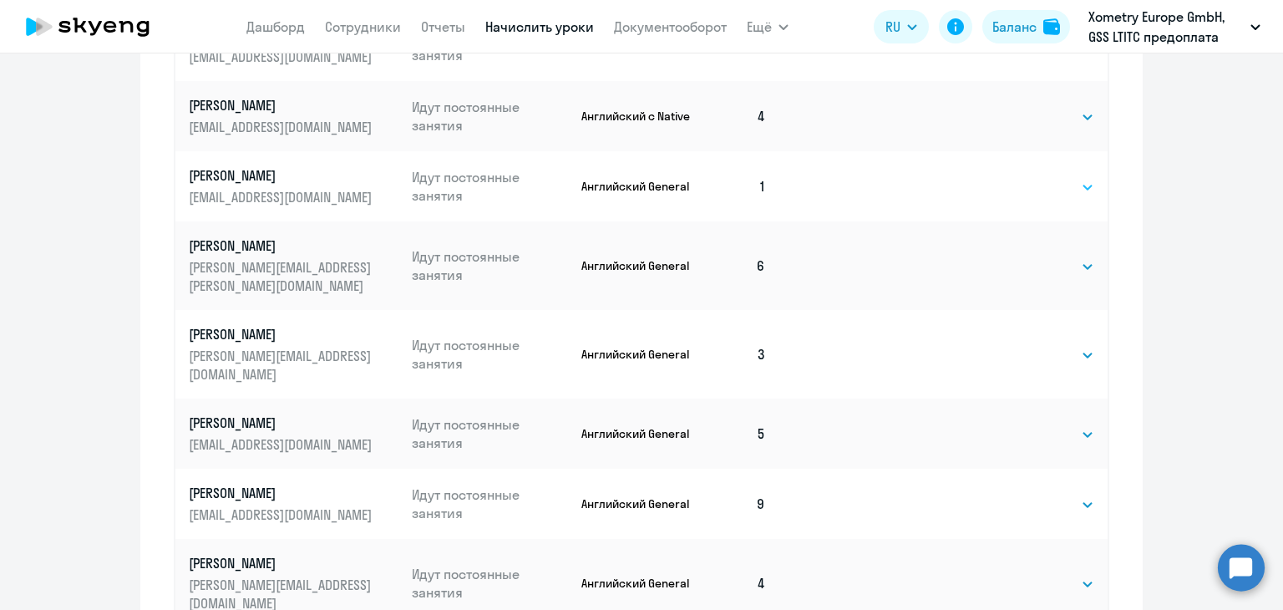
click at [1041, 187] on select "Выбрать 4 8 16 32 64" at bounding box center [1060, 187] width 69 height 20
select select "8"
click at [1026, 177] on select "Выбрать 4 8 16 32 64" at bounding box center [1060, 187] width 69 height 20
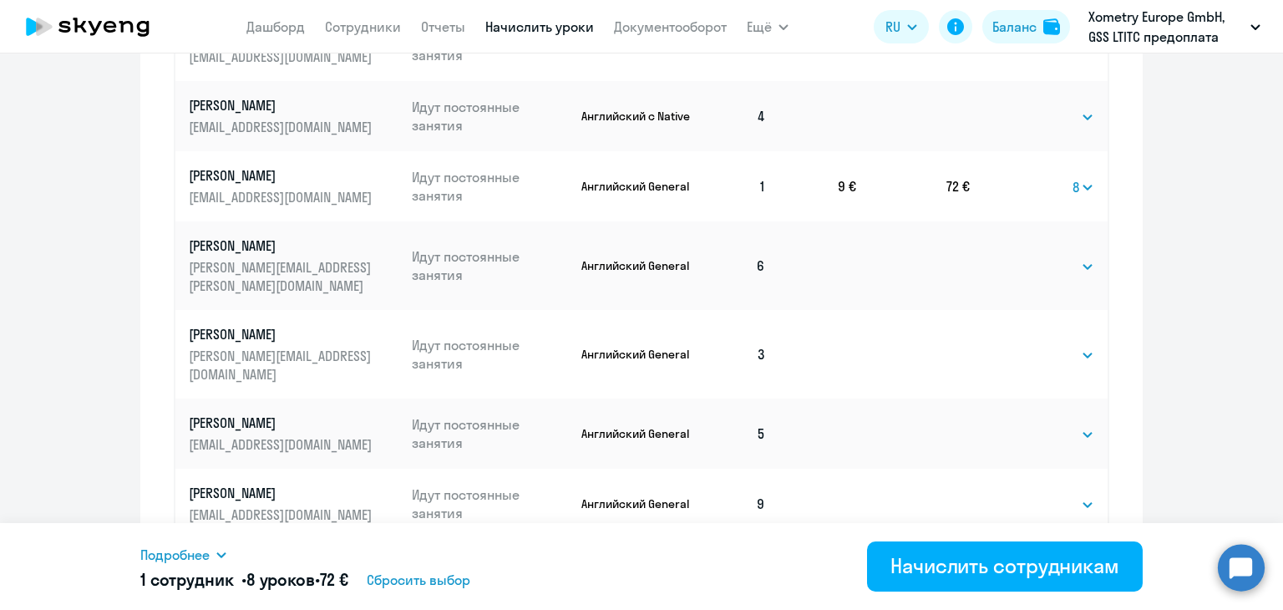
scroll to position [1075, 0]
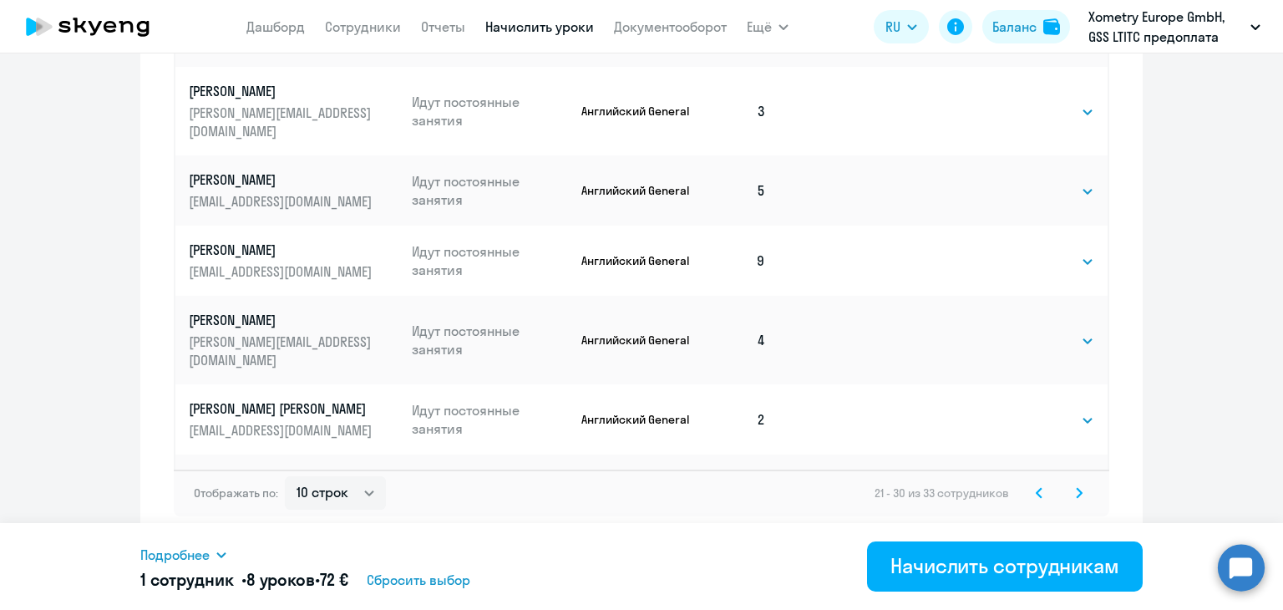
click at [1077, 490] on icon at bounding box center [1079, 492] width 5 height 9
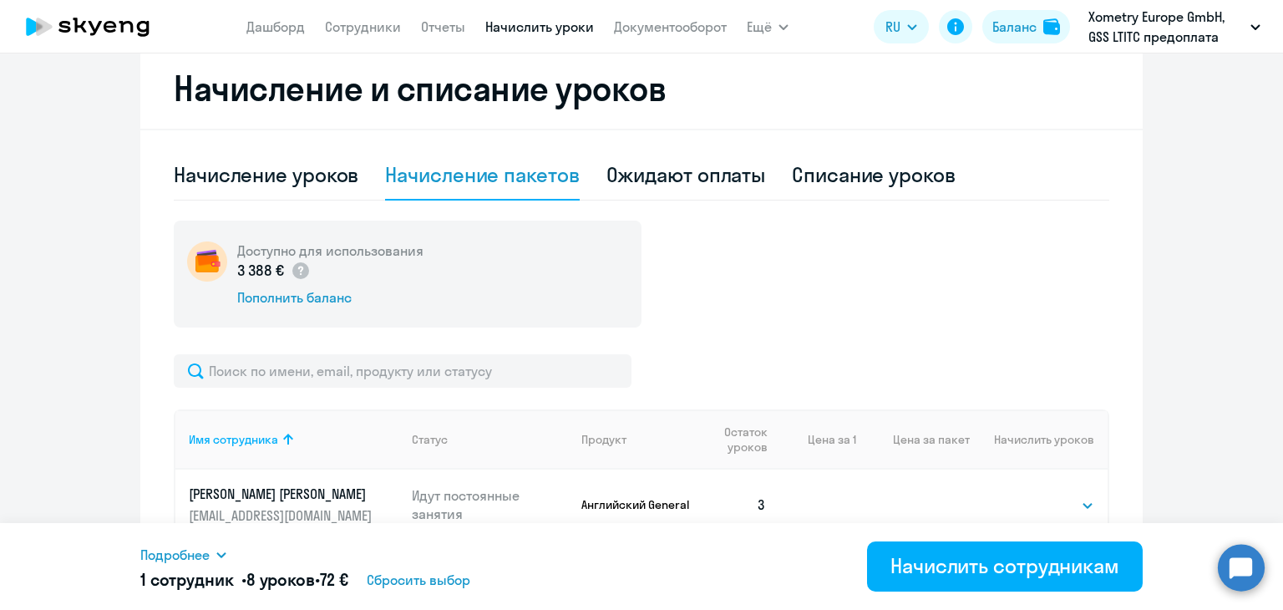
scroll to position [583, 0]
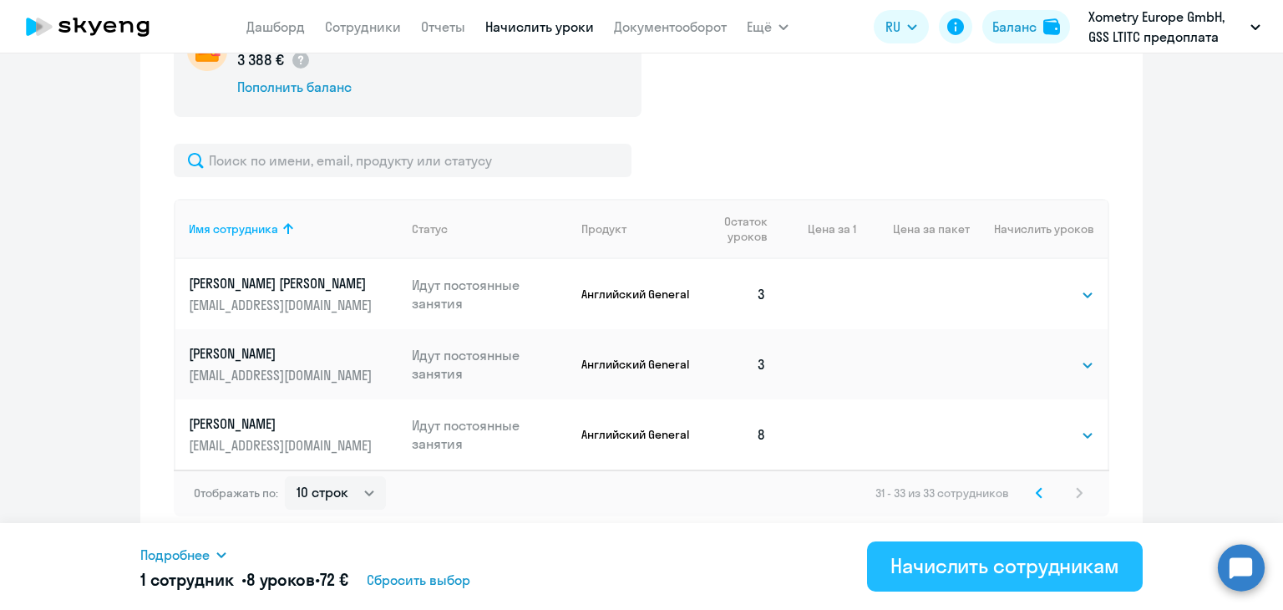
click at [1008, 559] on div "Начислить сотрудникам" at bounding box center [1005, 565] width 229 height 27
